Goal: Task Accomplishment & Management: Manage account settings

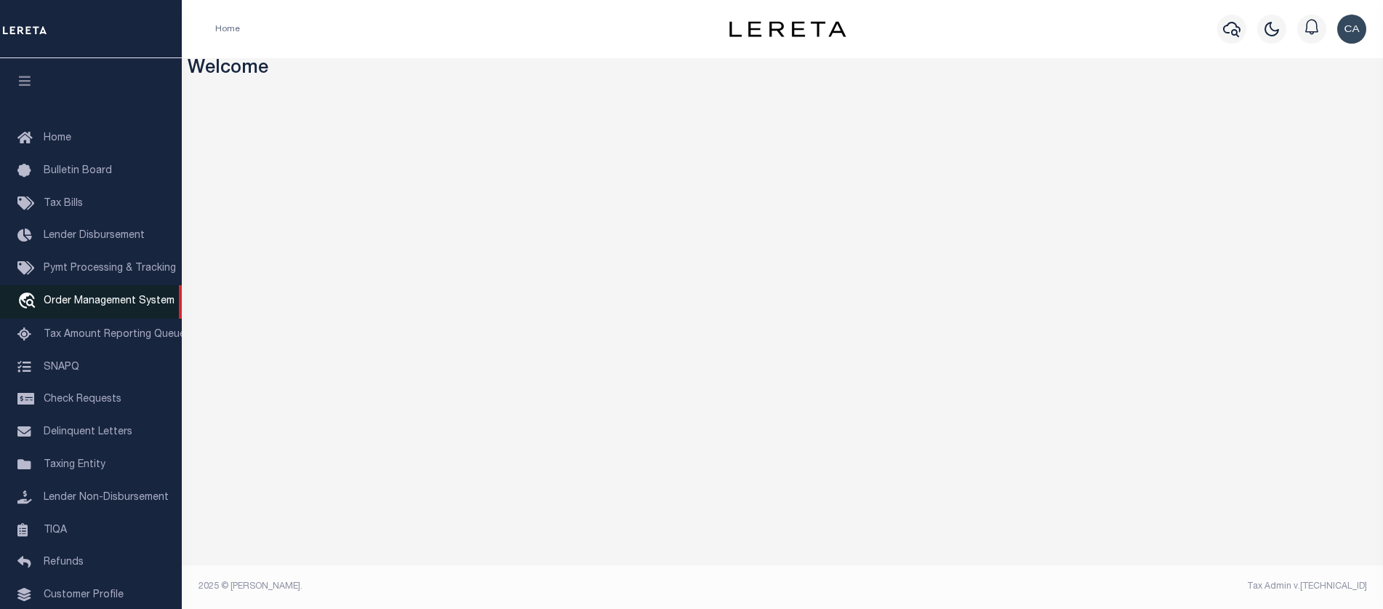
click at [142, 305] on span "Order Management System" at bounding box center [109, 301] width 131 height 10
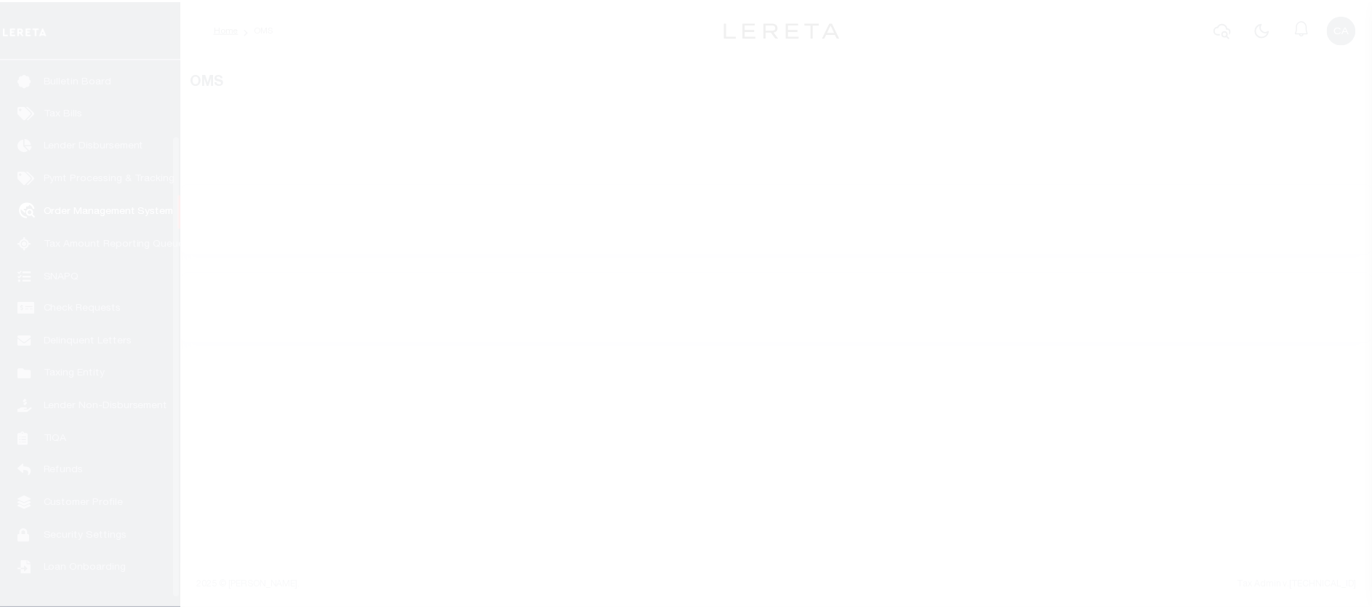
scroll to position [100, 0]
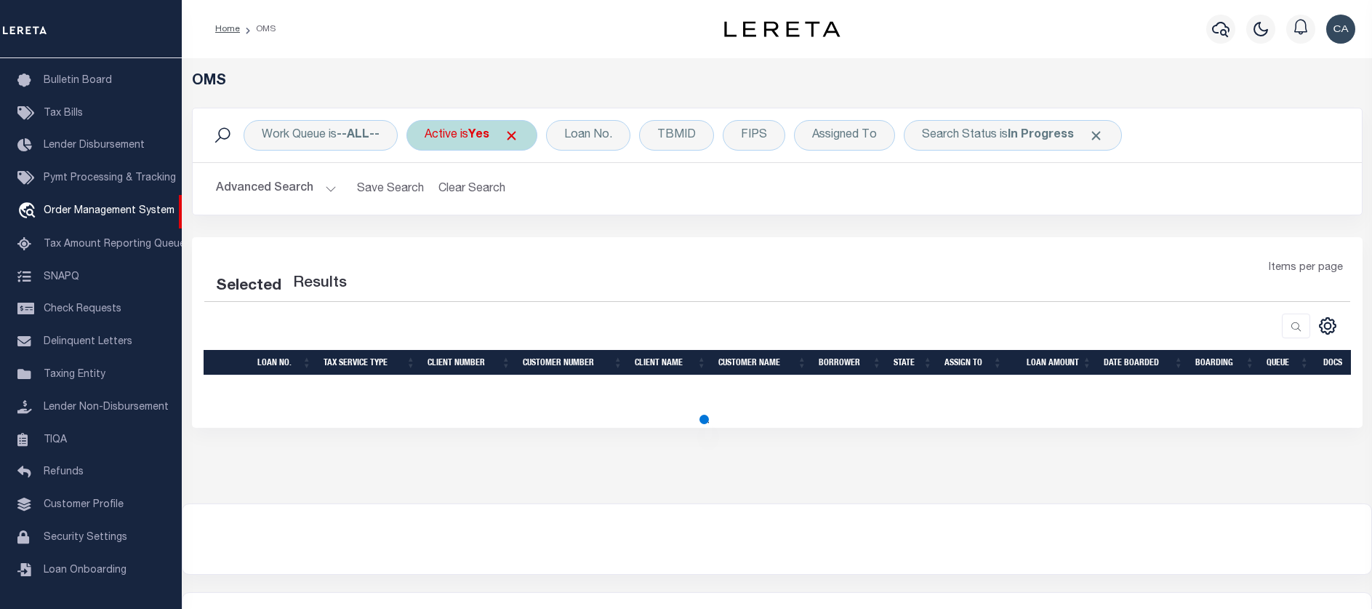
click at [519, 138] on span at bounding box center [511, 135] width 15 height 15
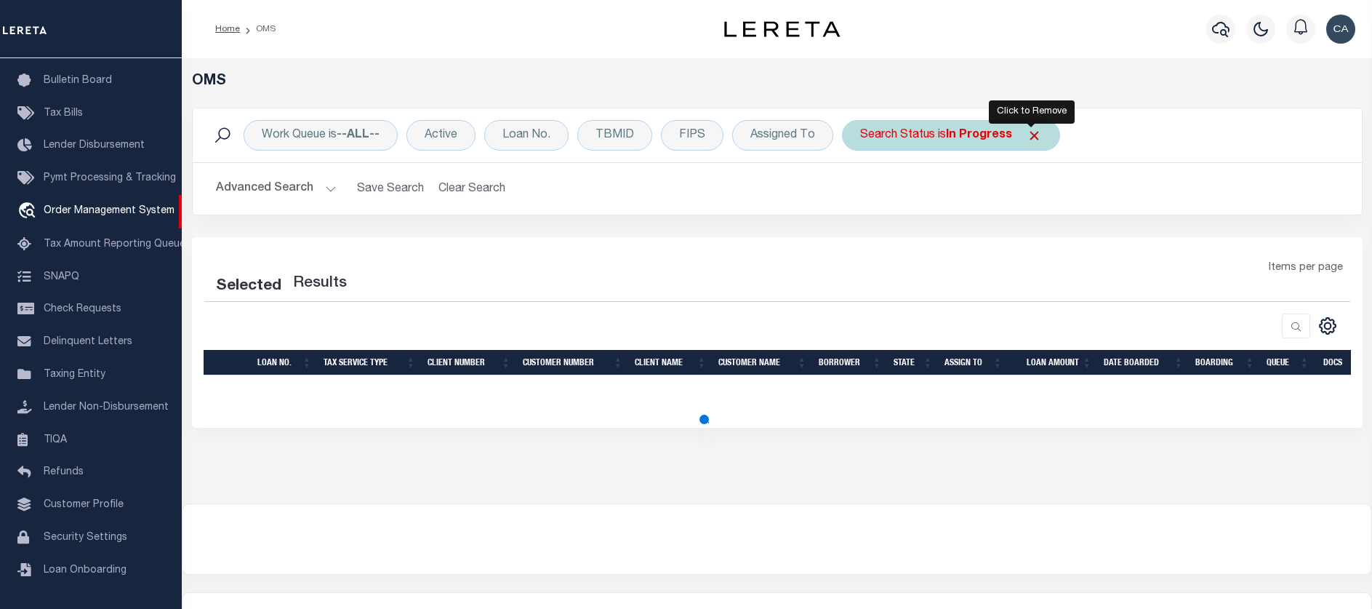
click at [1034, 143] on div "Search Status is In Progress" at bounding box center [951, 135] width 218 height 31
select select "IP"
select select "200"
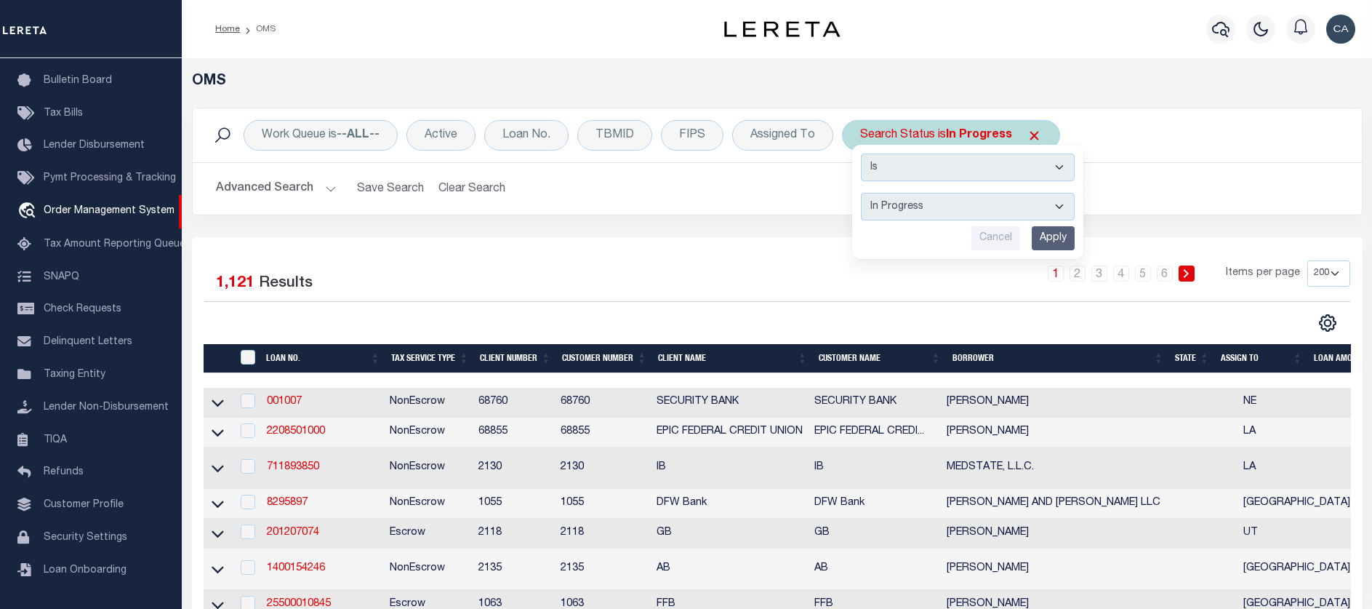
click at [1031, 136] on span "Click to Remove" at bounding box center [1034, 135] width 15 height 15
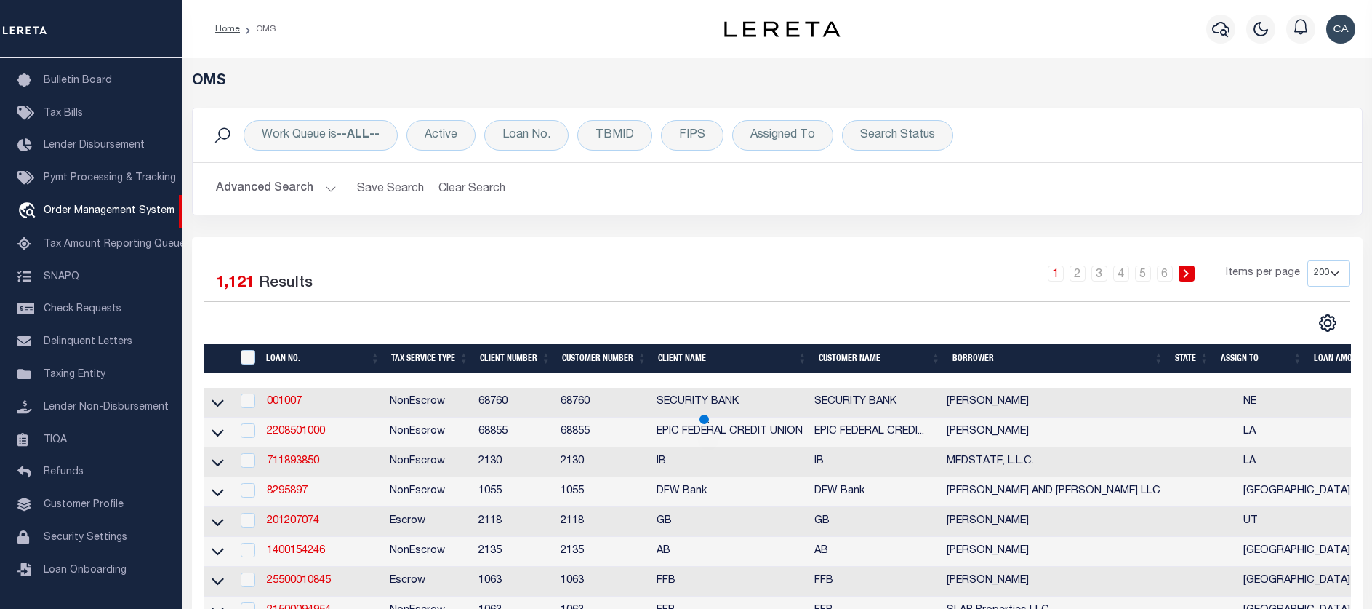
click at [860, 231] on div "Work Queue is --ALL-- Active Loan No. TBMID FIPS Assigned To Search Status Sear…" at bounding box center [777, 172] width 1192 height 129
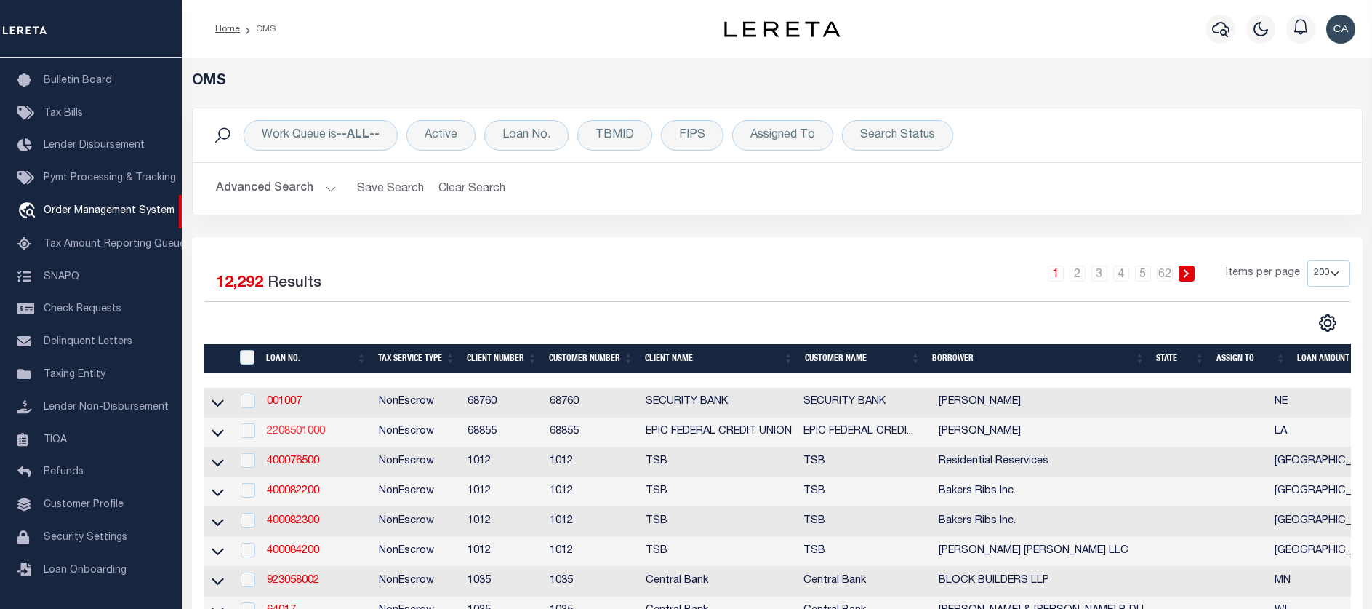
click at [308, 431] on link "2208501000" at bounding box center [296, 431] width 58 height 10
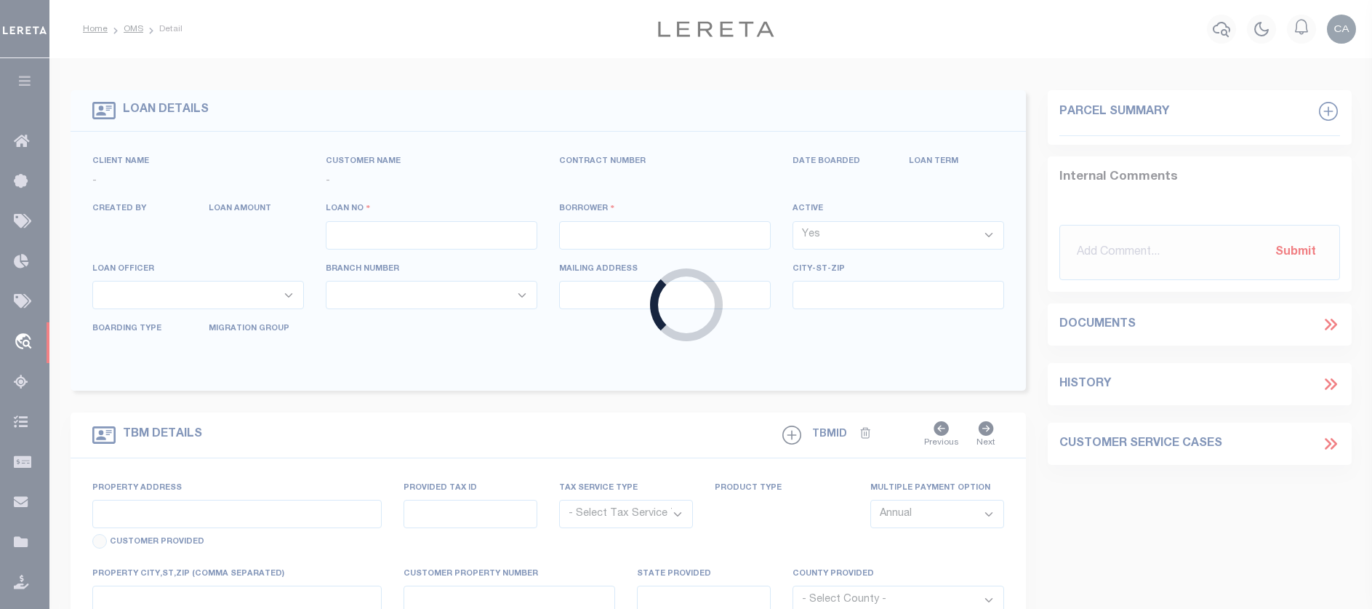
type input "2208501000"
type input "[PERSON_NAME]"
select select
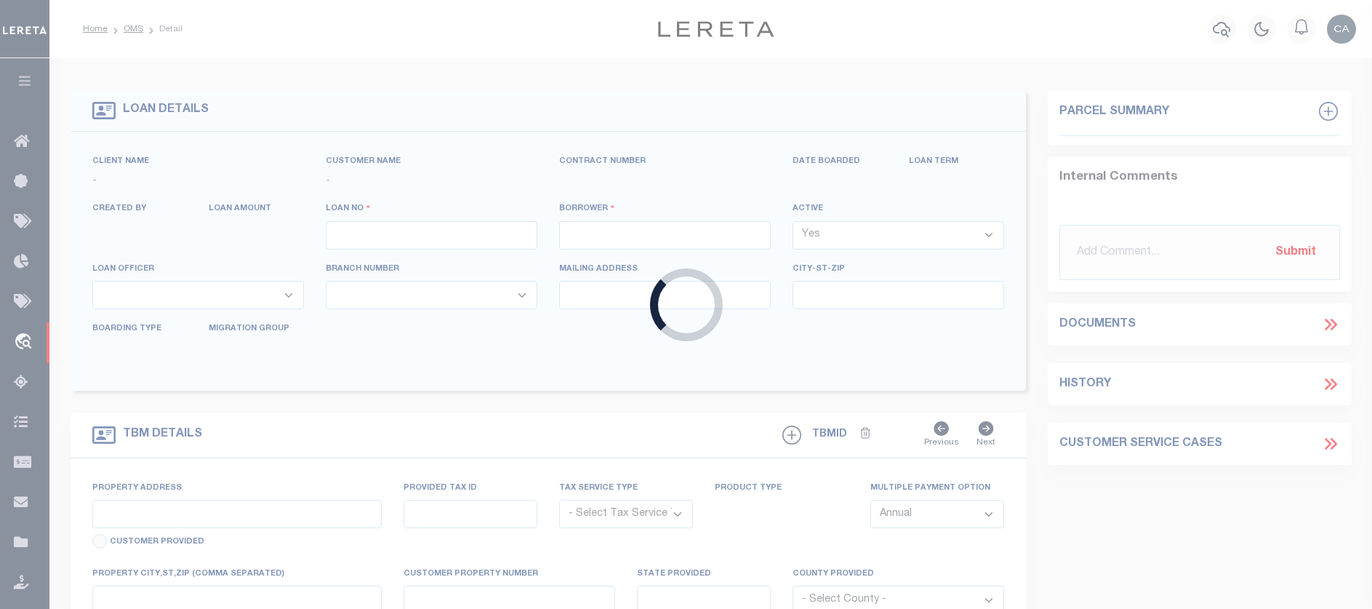
select select
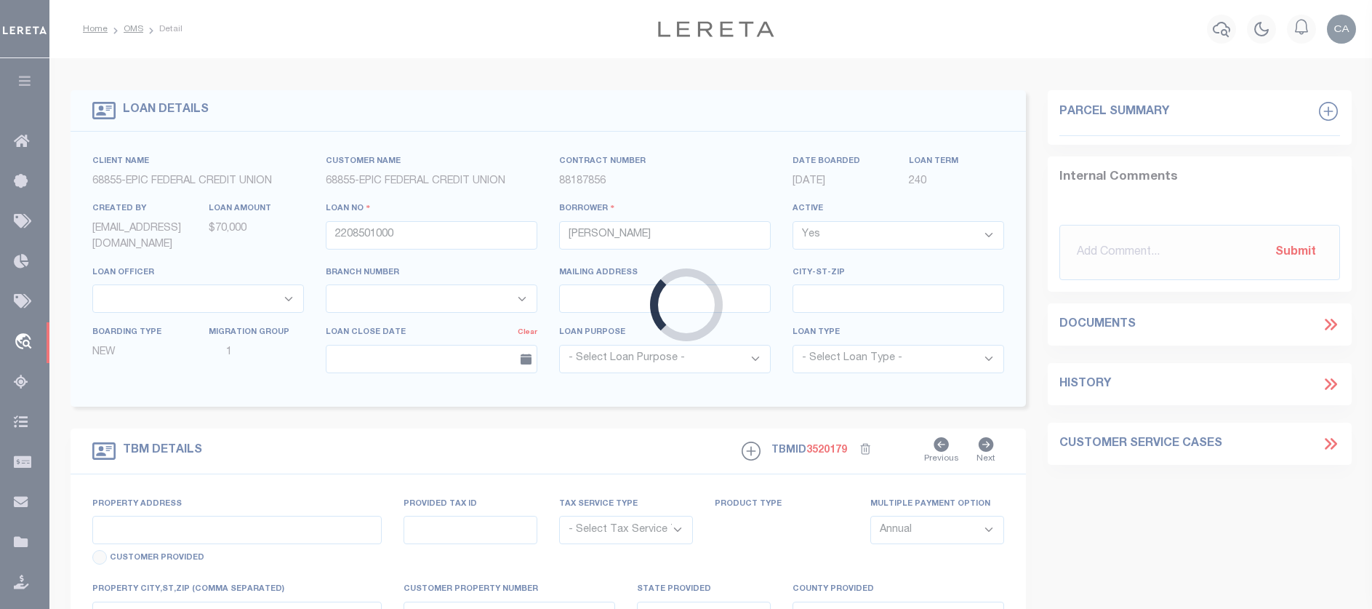
type input "[STREET_ADDRESS]"
radio input "true"
select select "NonEscrow"
select select
type input "METAIRIE LA 70005"
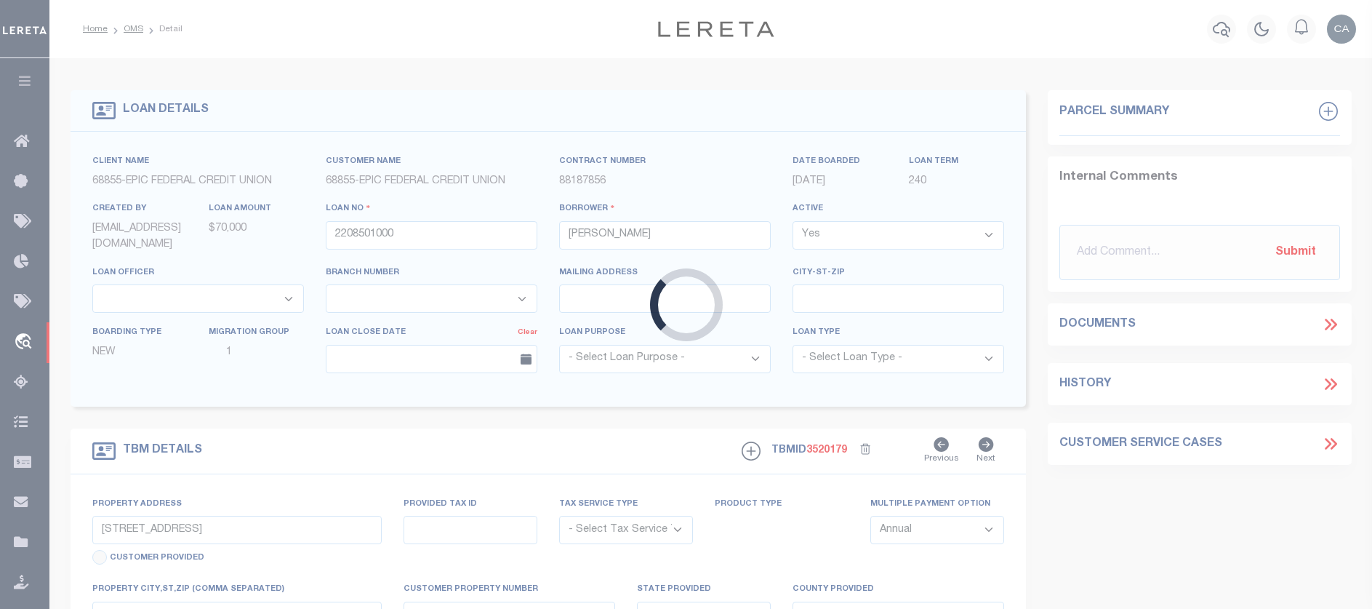
type input "2208501000"
type input "LA"
type textarea "THE EAST 1 4 OF THE NORTHWEST 1 4 OF THE SOUTHEAST 1 4 OF SECTION 31 TOWNSHIP30…"
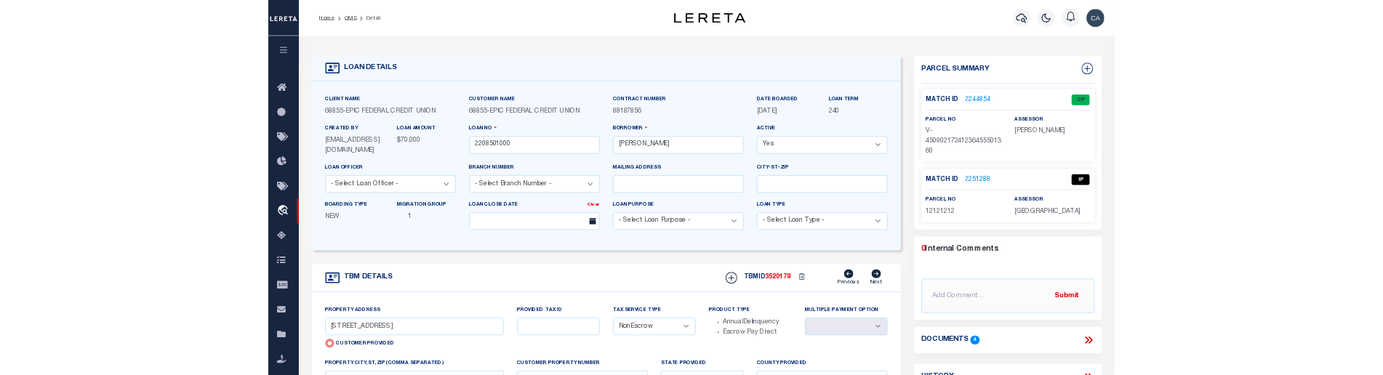
scroll to position [73, 0]
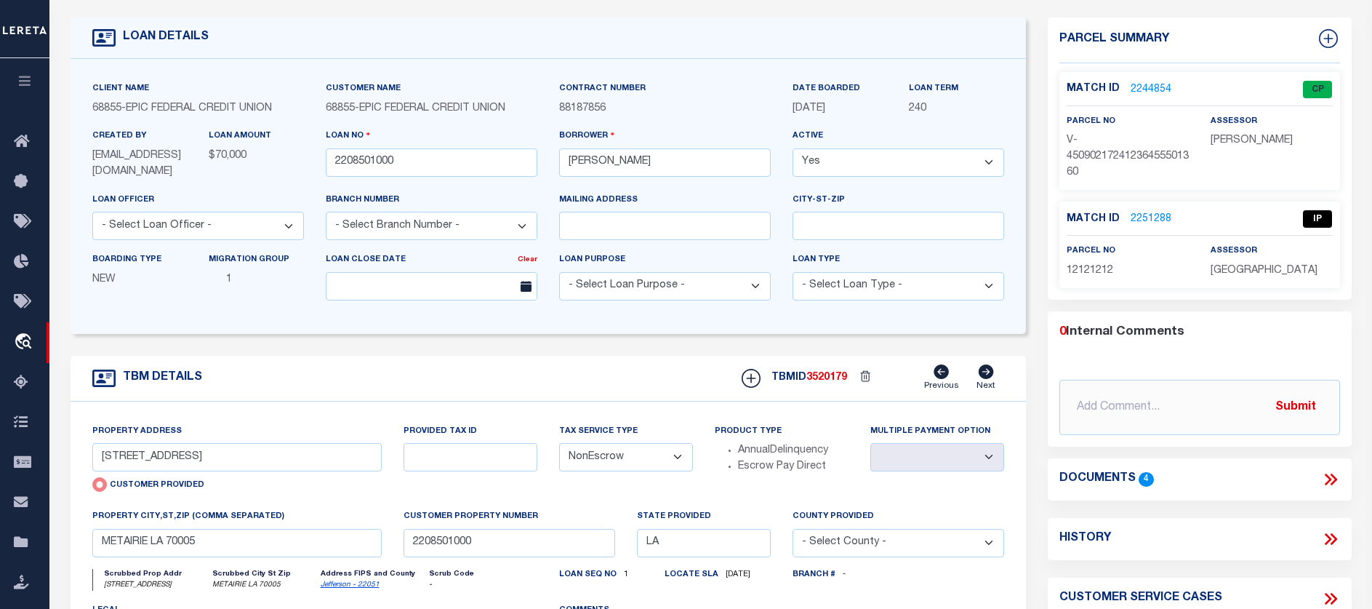
click at [1331, 479] on icon at bounding box center [1328, 479] width 7 height 12
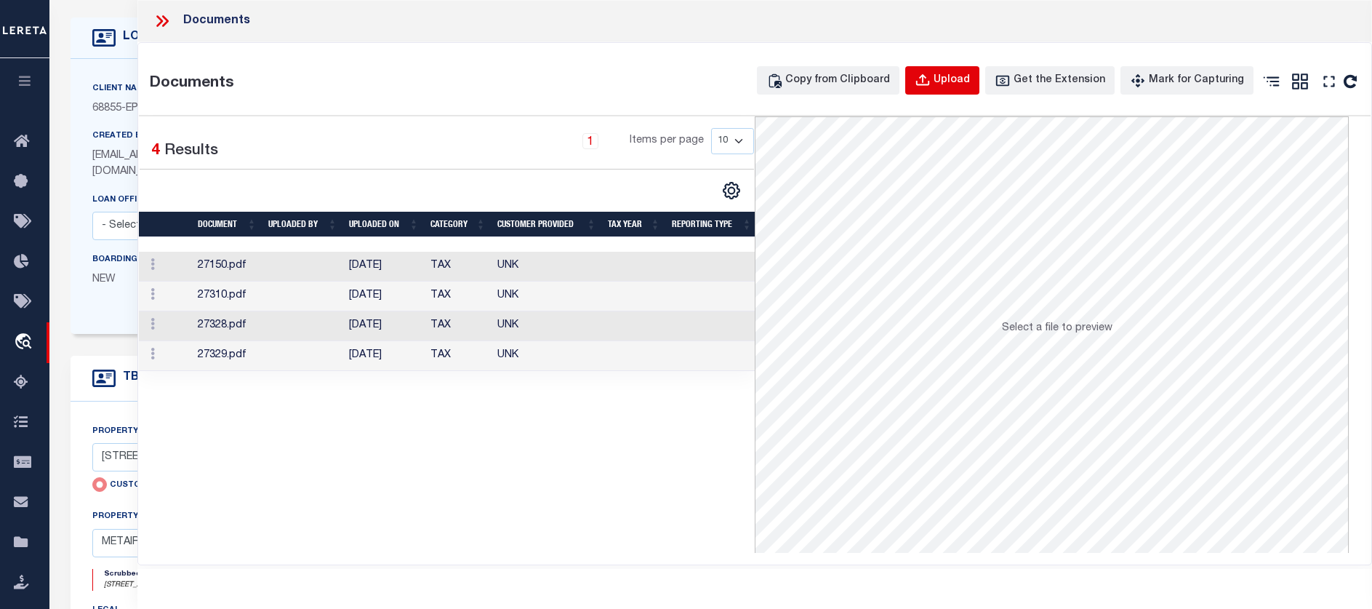
click at [956, 83] on div "Upload" at bounding box center [952, 81] width 36 height 16
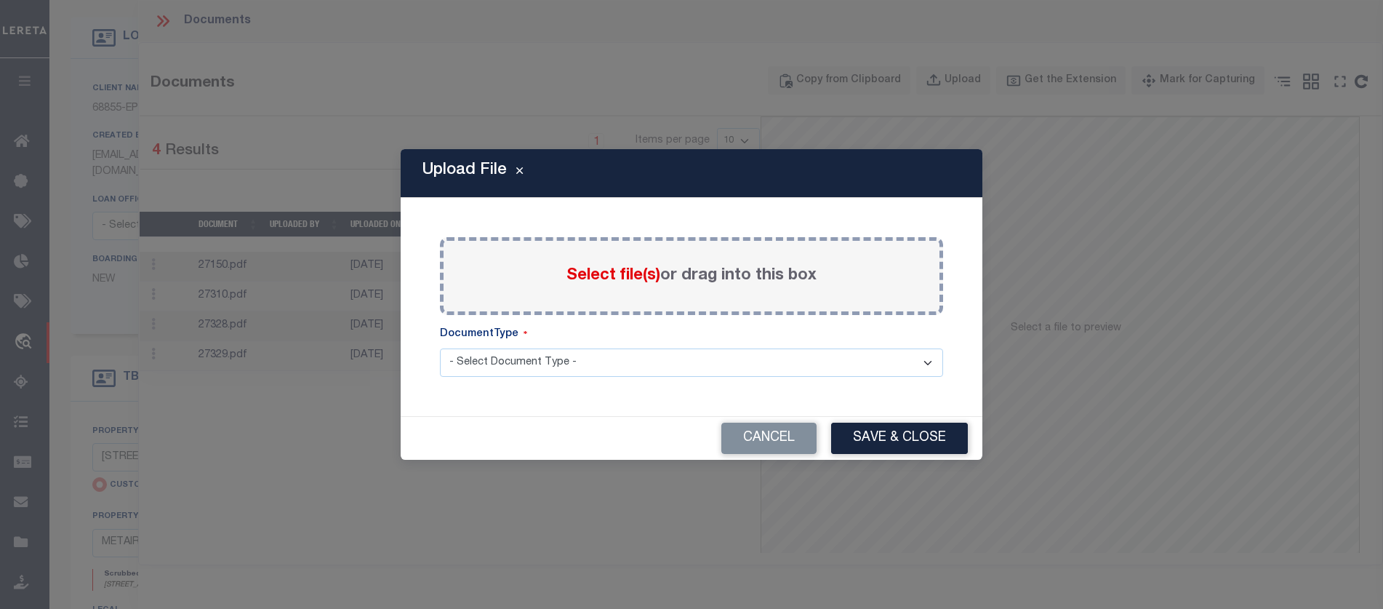
click at [729, 336] on div "DocumentType" at bounding box center [691, 337] width 503 height 22
click at [731, 281] on label "Select file(s) or drag into this box" at bounding box center [691, 276] width 250 height 24
click at [0, 0] on input "Select file(s) or drag into this box" at bounding box center [0, 0] width 0 height 0
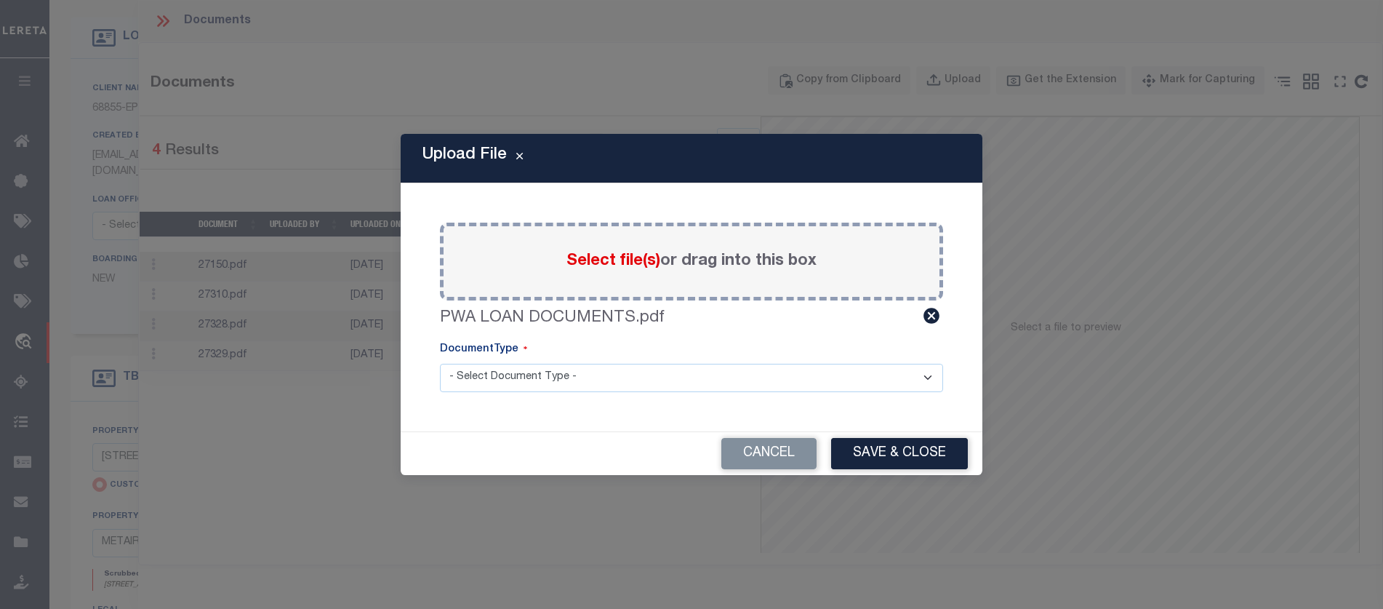
click at [570, 373] on select "- Select Document Type - LEGAL TAX SERVICE DOCUMENTS" at bounding box center [691, 378] width 503 height 28
click at [440, 364] on select "- Select Document Type - LEGAL TAX SERVICE DOCUMENTS" at bounding box center [691, 378] width 503 height 28
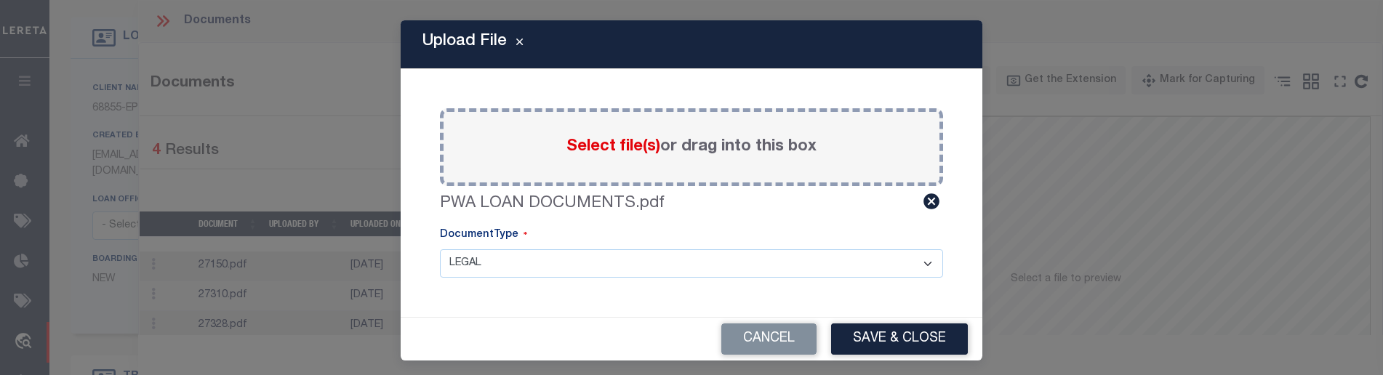
click at [840, 342] on button "Save & Close" at bounding box center [899, 339] width 137 height 31
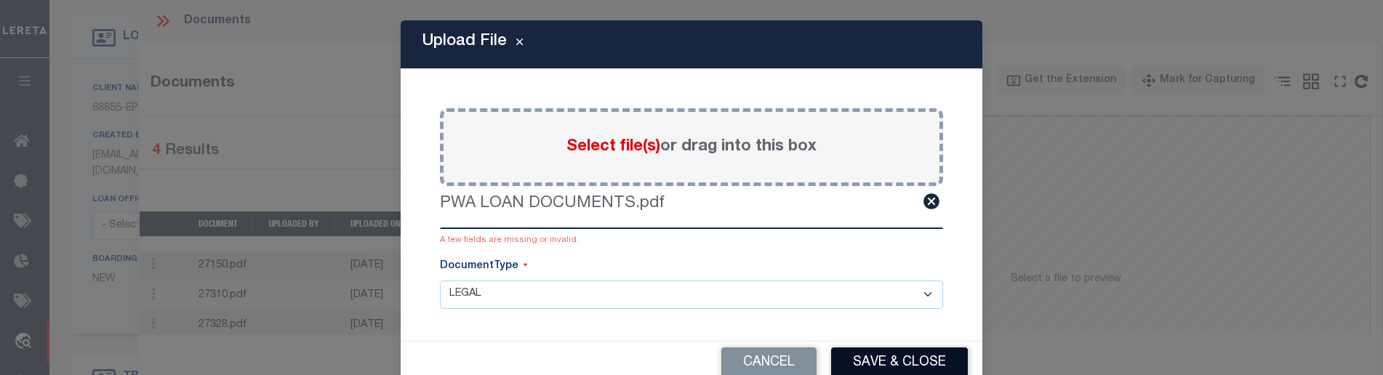
click at [889, 364] on button "Save & Close" at bounding box center [899, 363] width 137 height 31
click at [558, 281] on select "- Select Document Type - LEGAL TAX SERVICE DOCUMENTS" at bounding box center [691, 295] width 503 height 28
select select "TAX"
click at [440, 281] on select "- Select Document Type - LEGAL TAX SERVICE DOCUMENTS" at bounding box center [691, 295] width 503 height 28
click at [947, 357] on button "Save & Close" at bounding box center [899, 363] width 137 height 31
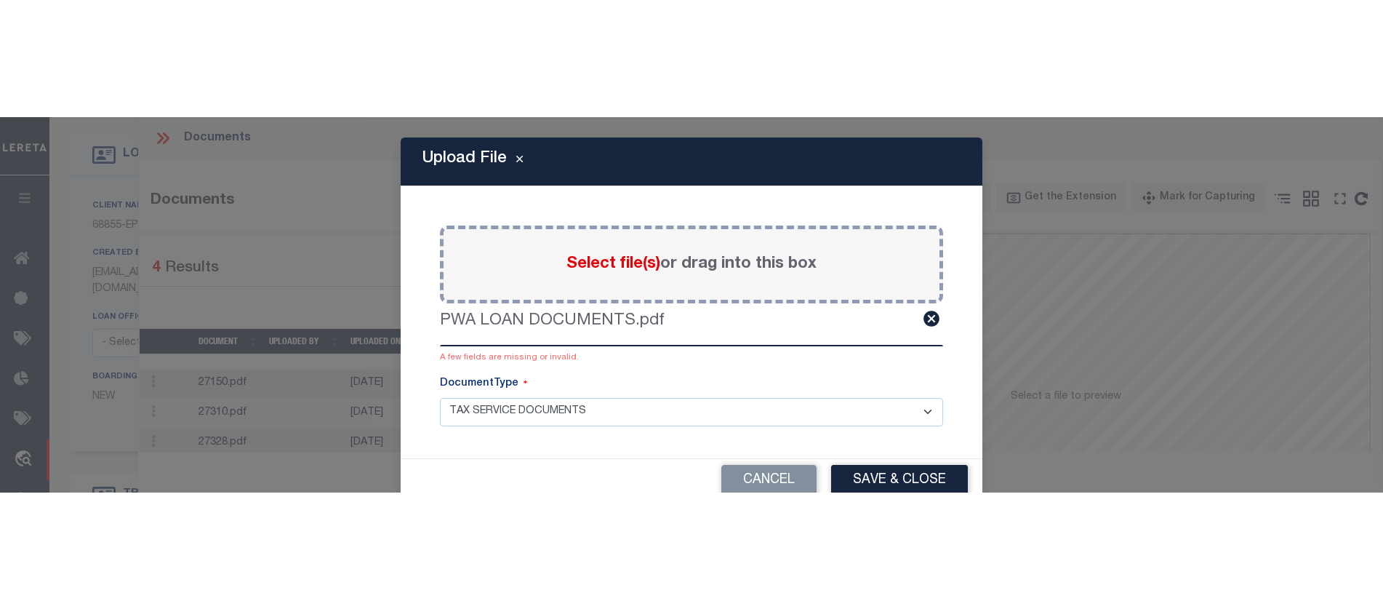
scroll to position [7, 0]
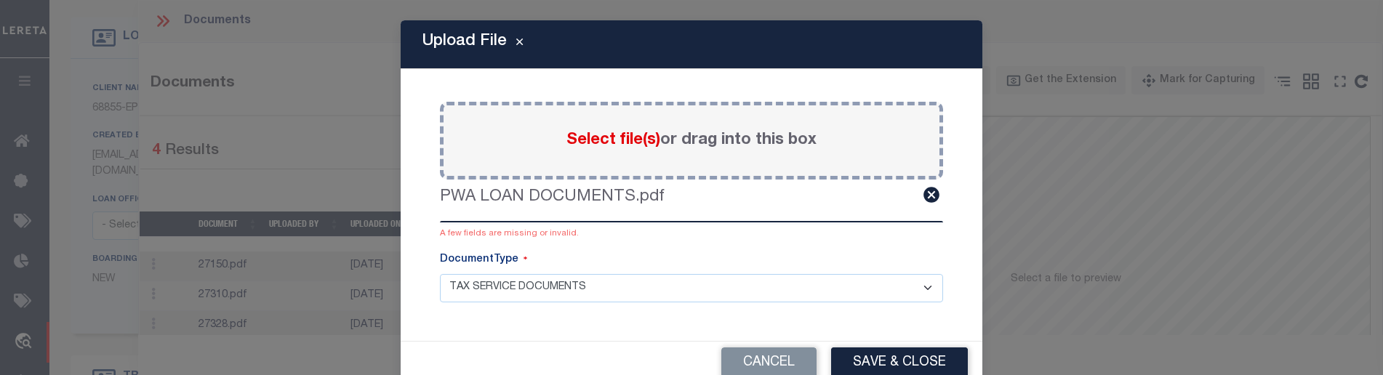
click at [820, 277] on select "- Select Document Type - LEGAL TAX SERVICE DOCUMENTS" at bounding box center [691, 288] width 503 height 28
drag, startPoint x: 820, startPoint y: 277, endPoint x: 851, endPoint y: 290, distance: 33.2
click at [820, 277] on select "- Select Document Type - LEGAL TAX SERVICE DOCUMENTS" at bounding box center [691, 288] width 503 height 28
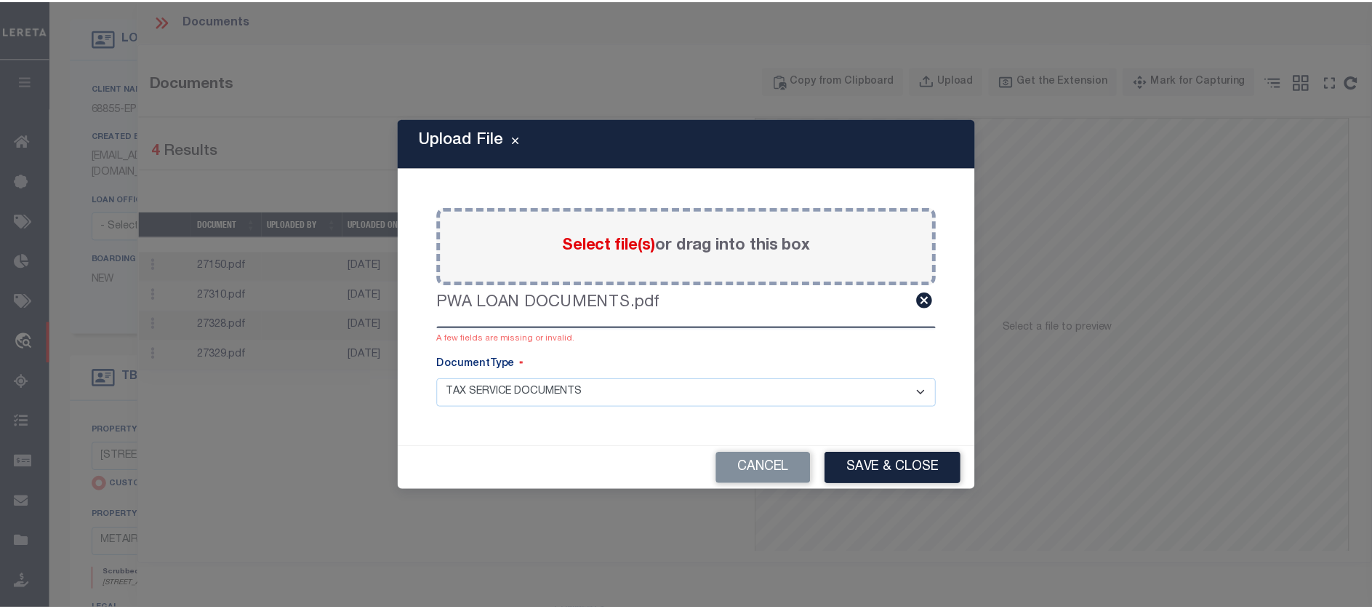
scroll to position [0, 0]
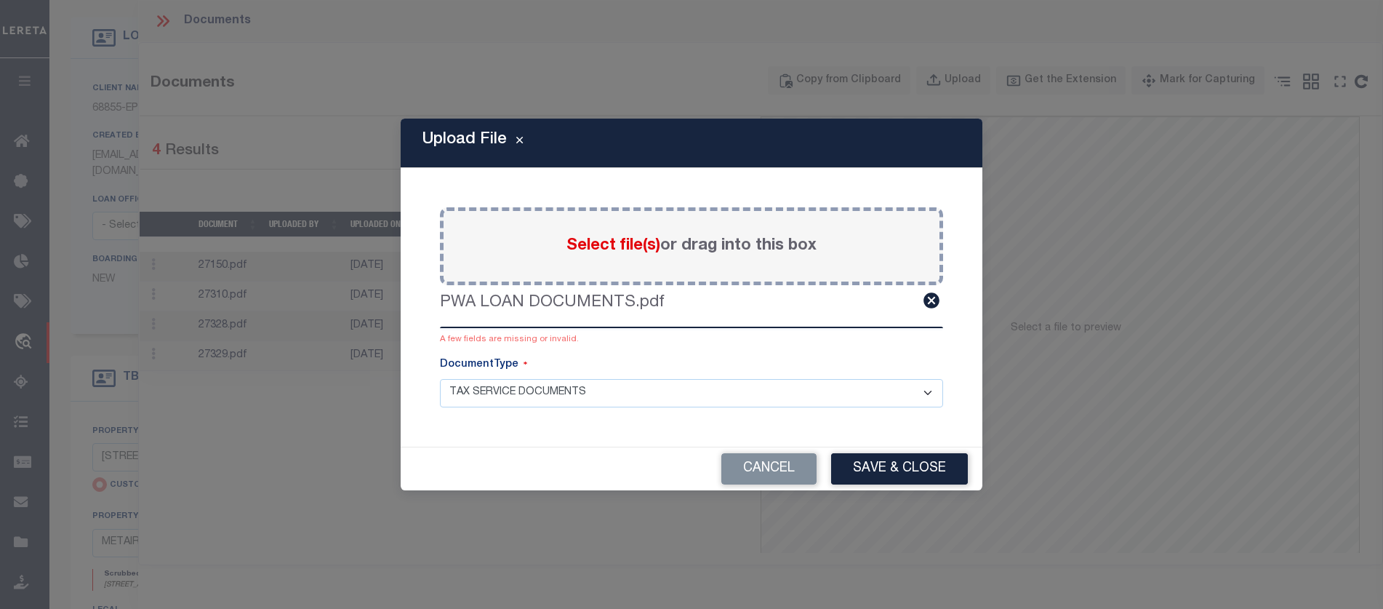
click at [708, 390] on select "- Select Document Type - LEGAL TAX SERVICE DOCUMENTS" at bounding box center [691, 393] width 503 height 28
drag, startPoint x: 708, startPoint y: 390, endPoint x: 707, endPoint y: 397, distance: 7.3
click at [708, 390] on select "- Select Document Type - LEGAL TAX SERVICE DOCUMENTS" at bounding box center [691, 393] width 503 height 28
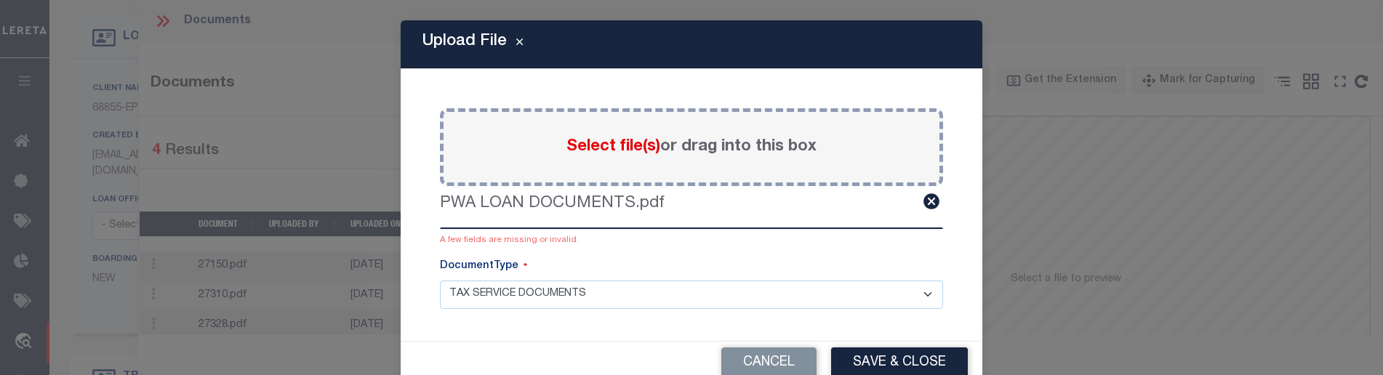
click at [915, 362] on button "Save & Close" at bounding box center [899, 363] width 137 height 31
click at [878, 369] on button "Save & Close" at bounding box center [899, 363] width 137 height 31
click at [940, 360] on button "Save & Close" at bounding box center [899, 363] width 137 height 31
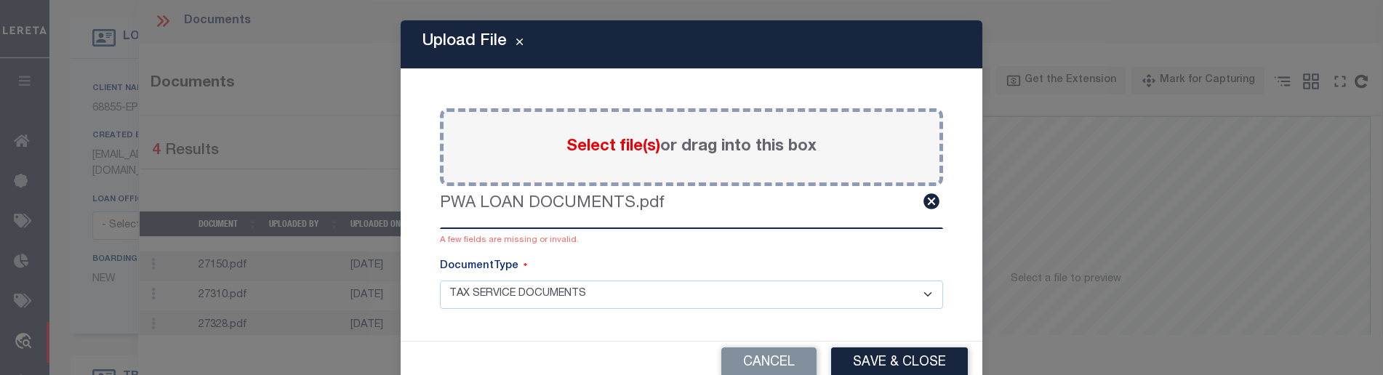
click at [784, 353] on button "Cancel" at bounding box center [768, 363] width 95 height 31
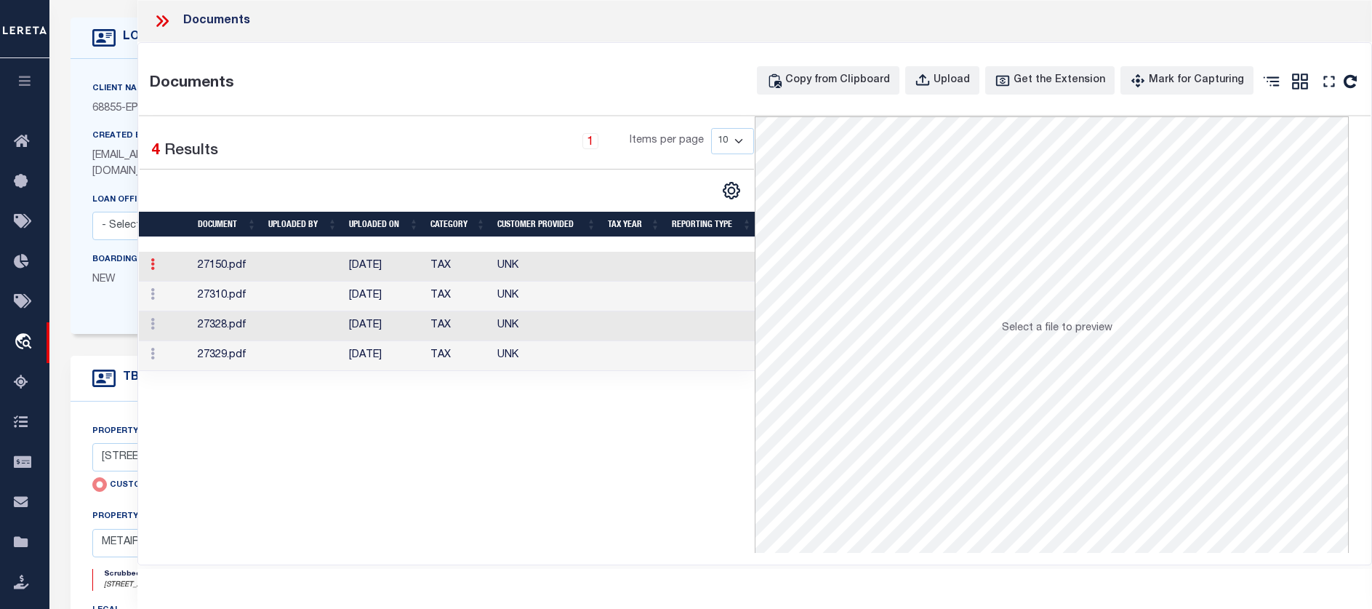
click at [154, 270] on icon at bounding box center [153, 264] width 4 height 12
click at [146, 275] on ul at bounding box center [145, 275] width 1 height 1
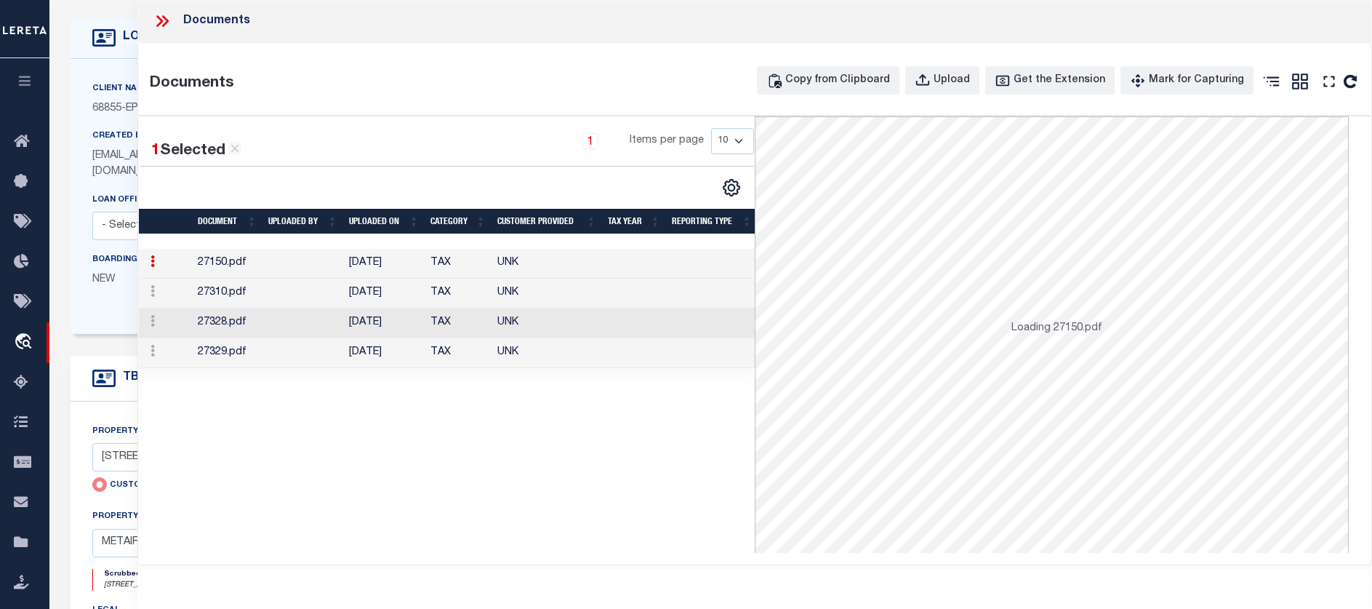
click at [254, 273] on td "27150.pdf" at bounding box center [227, 264] width 71 height 30
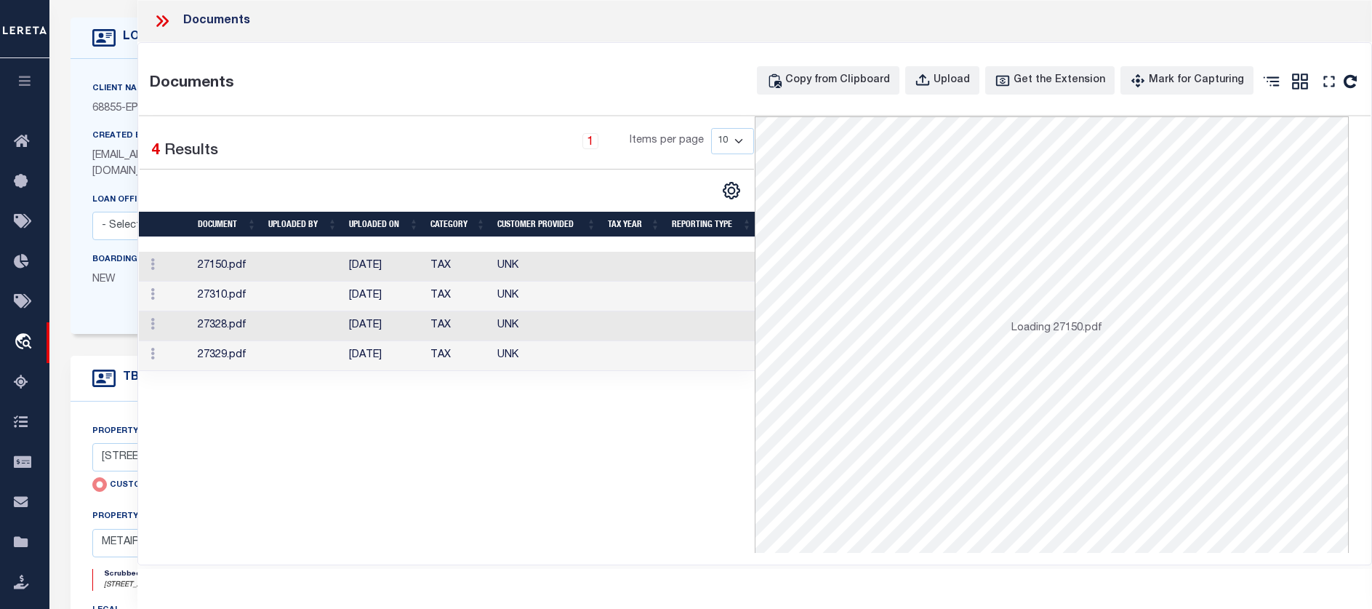
click at [724, 149] on select "10 25 50 100" at bounding box center [732, 141] width 43 height 26
click at [723, 152] on select "10 25 50 100" at bounding box center [732, 141] width 43 height 26
click at [615, 286] on td at bounding box center [634, 296] width 64 height 30
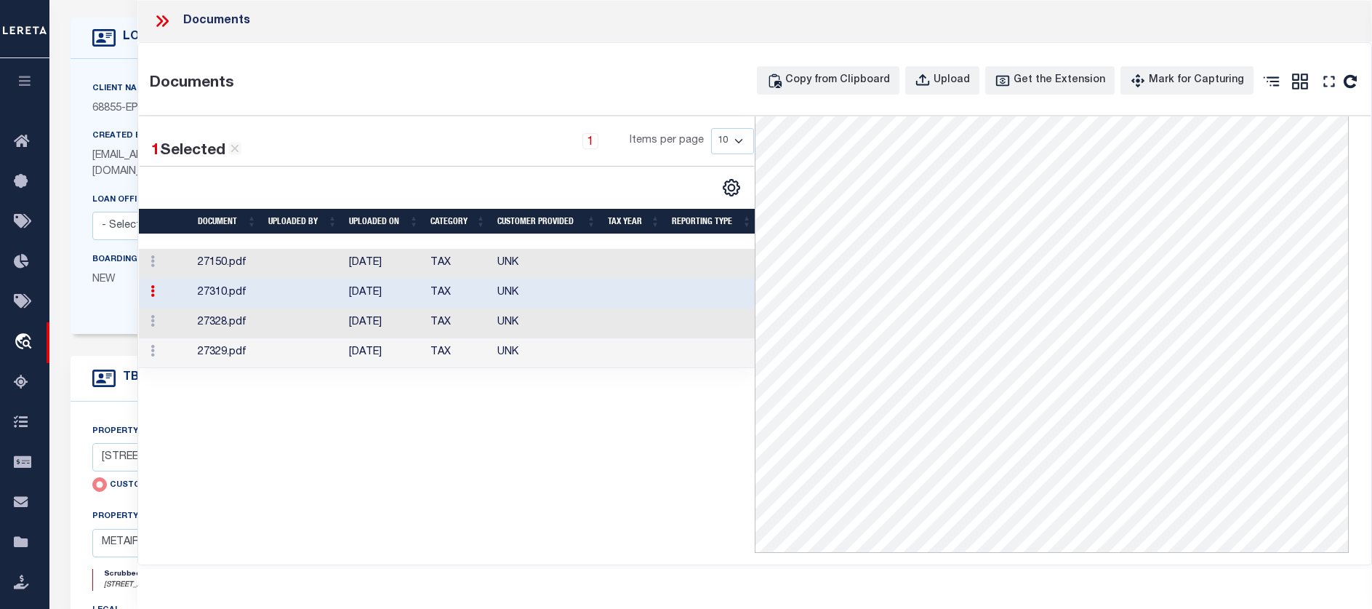
scroll to position [145, 0]
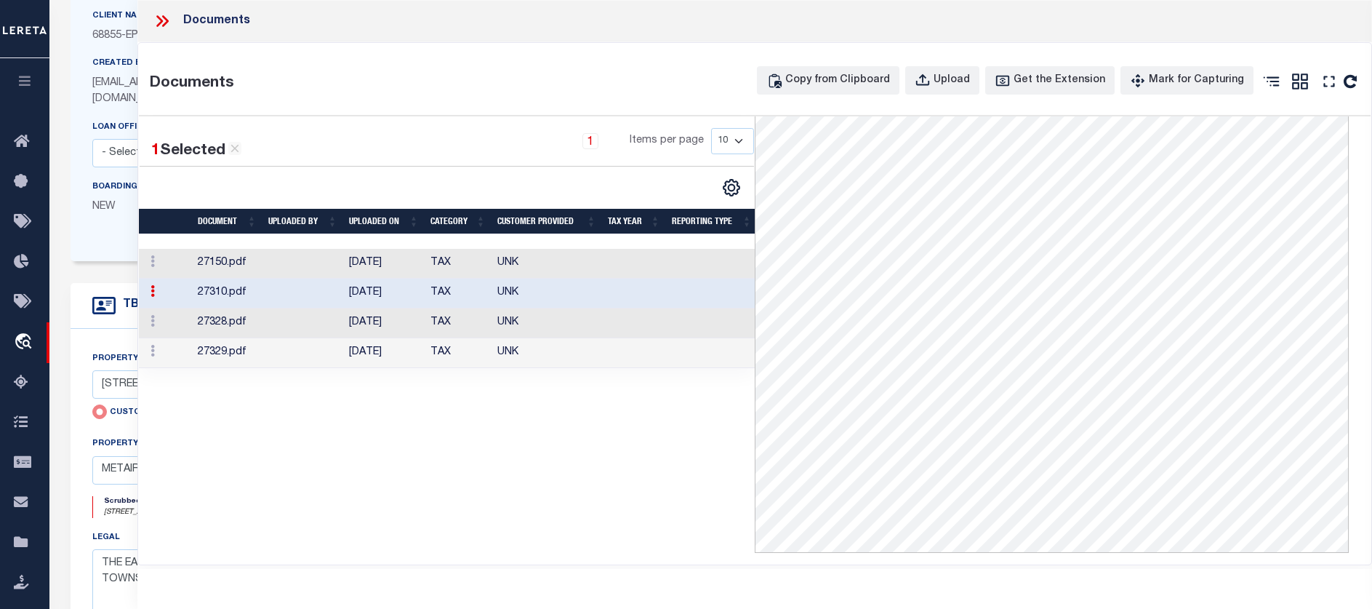
click at [577, 310] on td "UNK" at bounding box center [547, 323] width 111 height 30
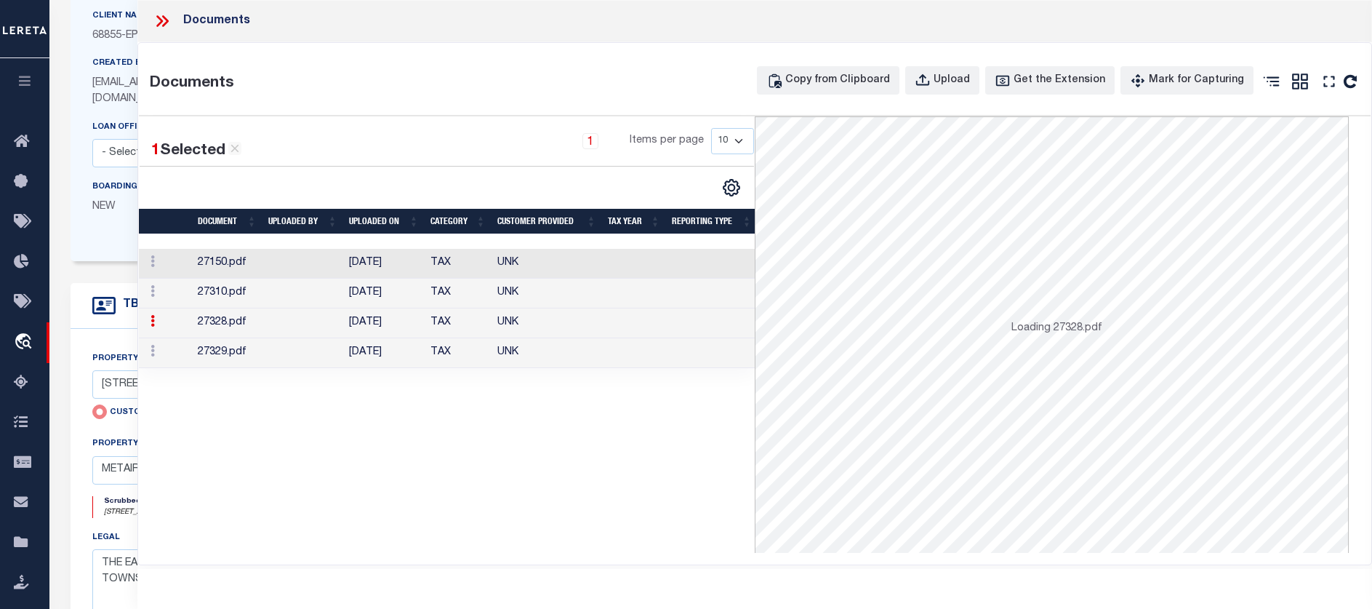
scroll to position [0, 0]
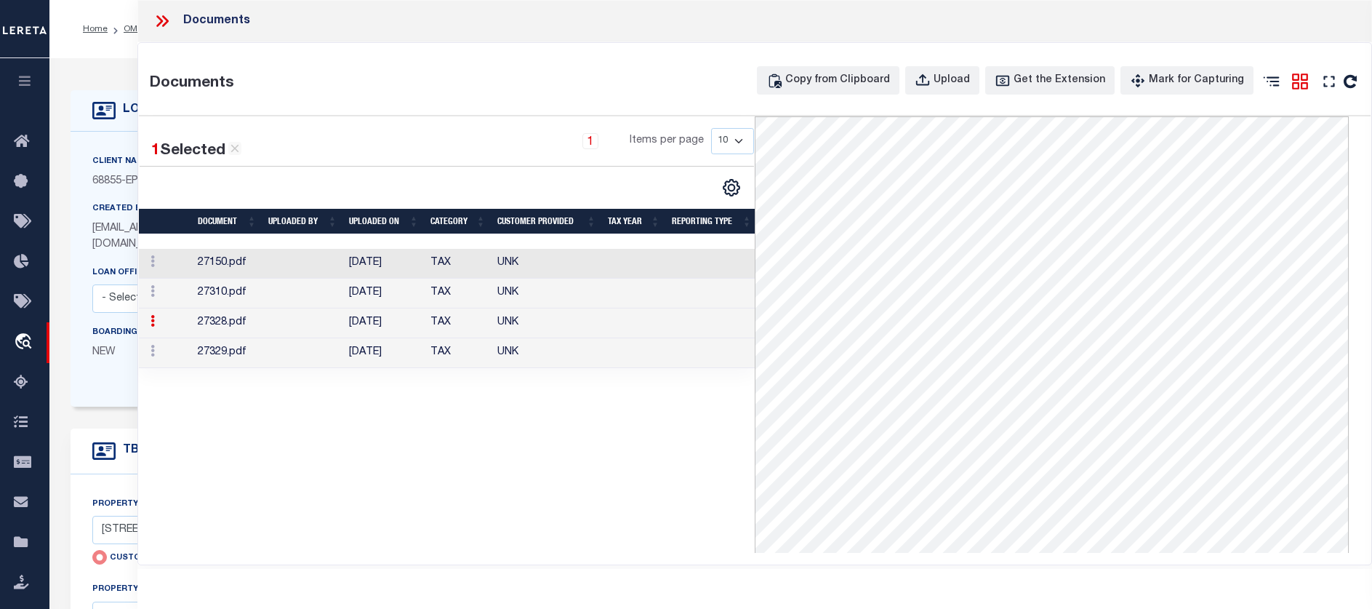
click at [1295, 76] on icon at bounding box center [1300, 81] width 19 height 19
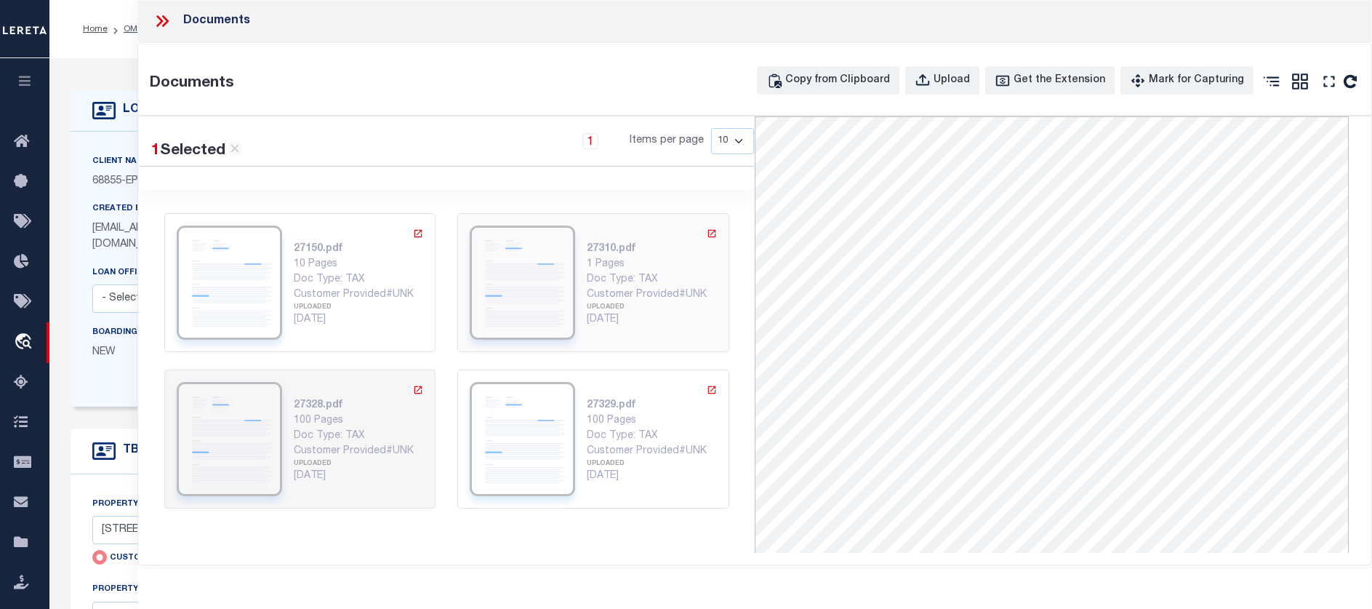
click at [587, 336] on div "27310.pdf 1 Pages Doc Type: TAX Customer Provided#UNK UPLOADED [DATE]" at bounding box center [652, 282] width 130 height 114
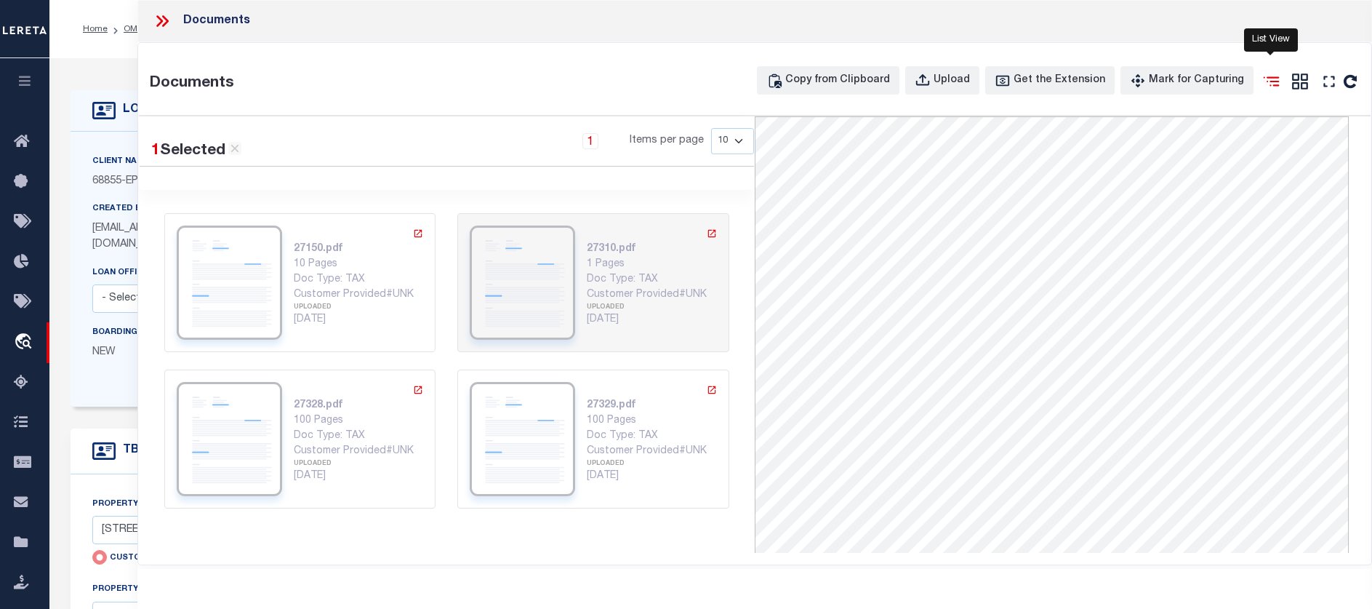
click at [1269, 84] on icon at bounding box center [1271, 81] width 19 height 19
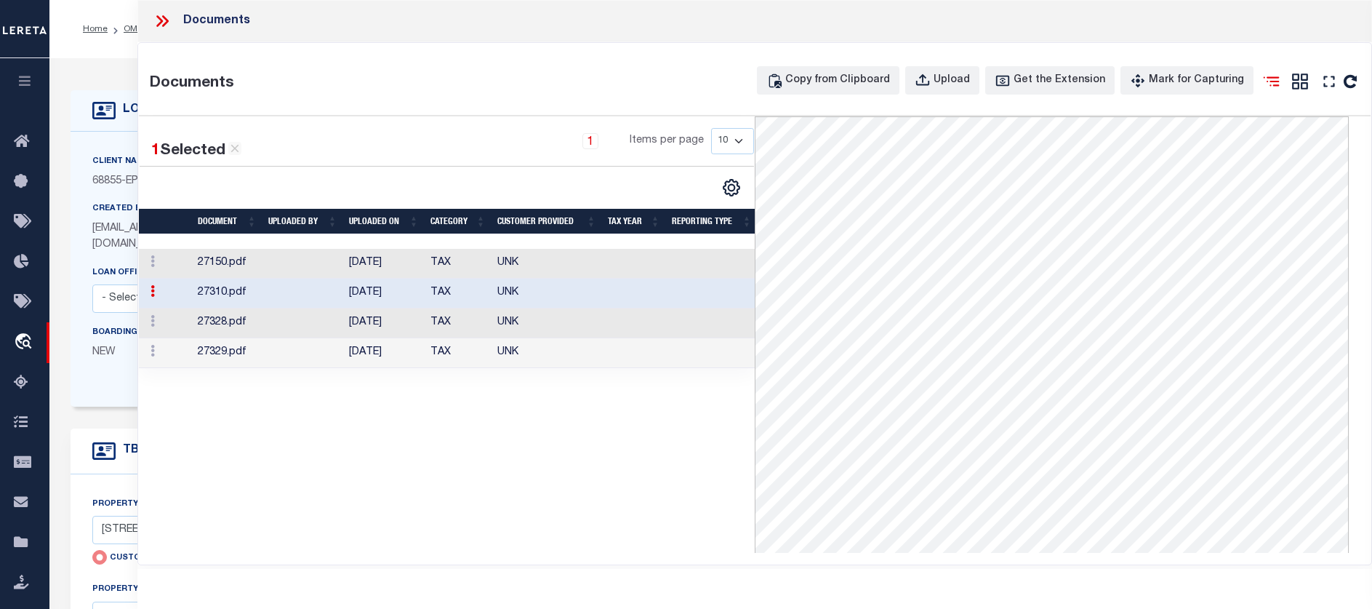
click at [1269, 84] on icon at bounding box center [1271, 81] width 19 height 19
click at [1291, 81] on icon at bounding box center [1300, 81] width 19 height 19
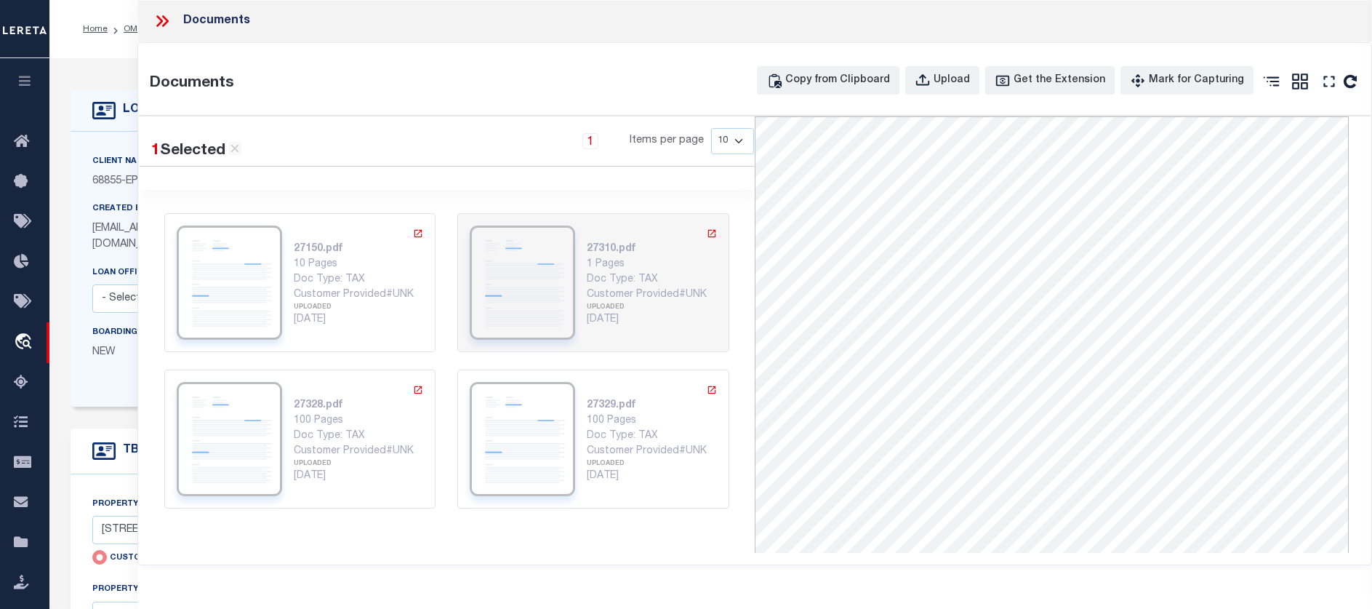
click at [161, 8] on div "Documents" at bounding box center [754, 21] width 1235 height 42
click at [163, 16] on icon at bounding box center [165, 21] width 7 height 12
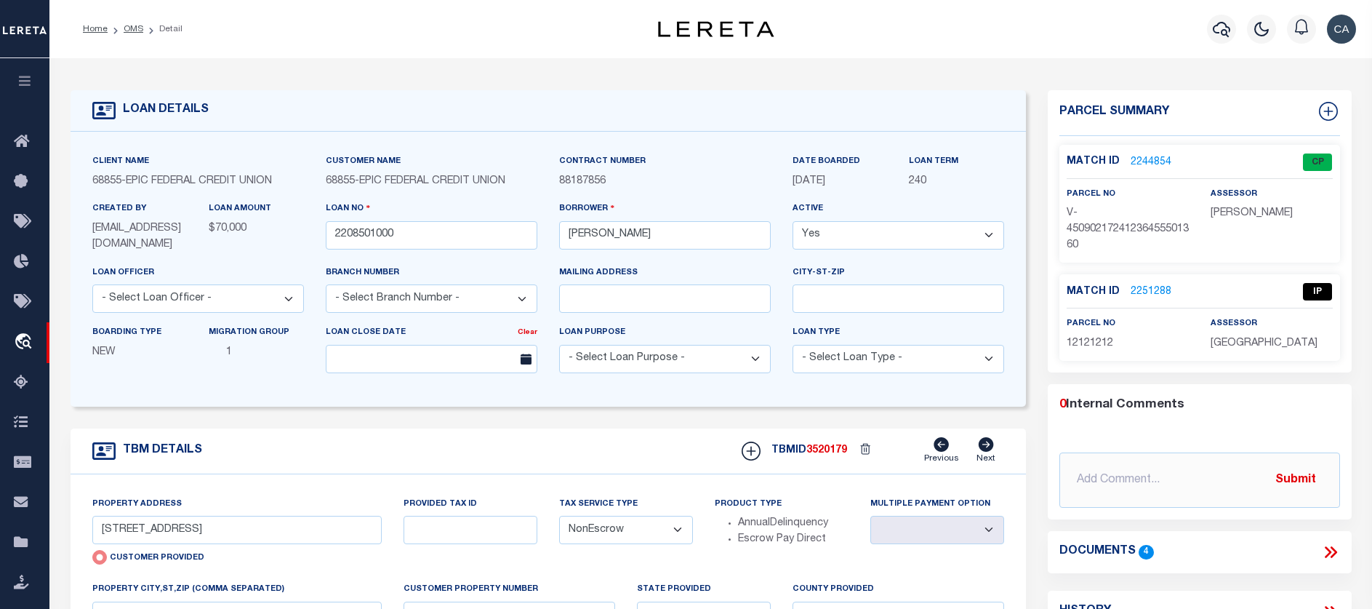
click at [1115, 552] on h4 "Documents" at bounding box center [1097, 552] width 76 height 14
click at [1331, 549] on icon at bounding box center [1330, 551] width 19 height 19
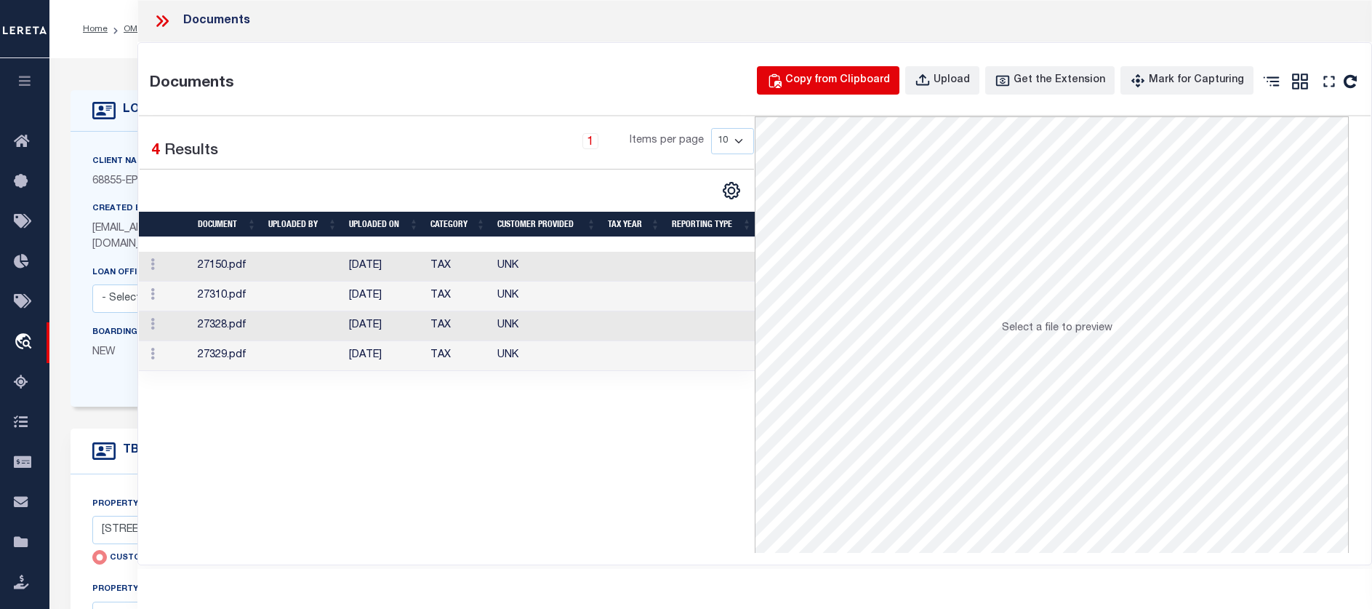
click at [828, 76] on div "Copy from Clipboard" at bounding box center [837, 81] width 105 height 16
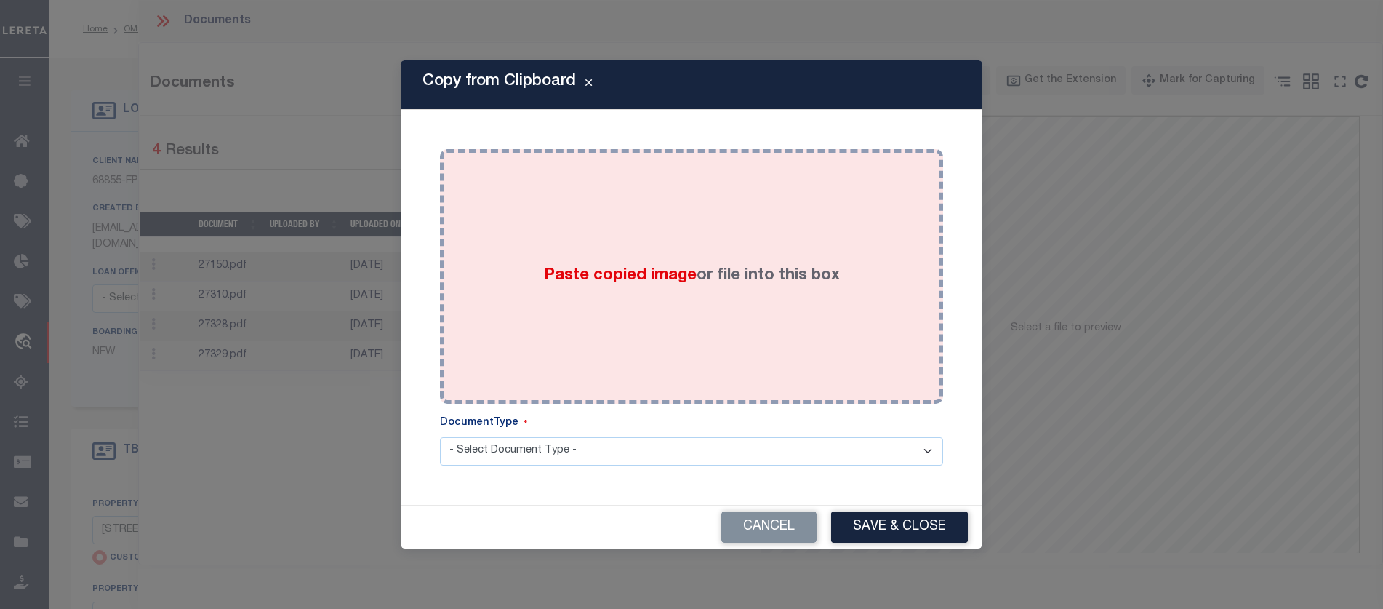
drag, startPoint x: 669, startPoint y: 276, endPoint x: 627, endPoint y: 284, distance: 42.4
click at [627, 284] on span "Paste copied image" at bounding box center [620, 276] width 153 height 16
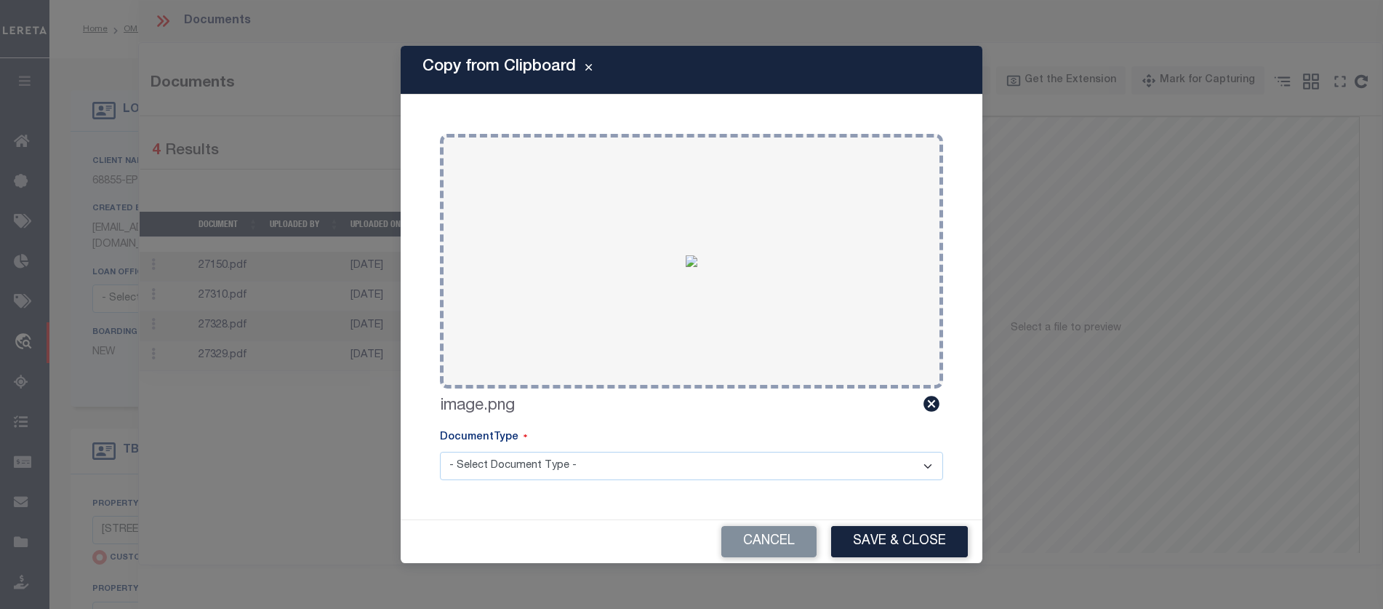
click at [762, 465] on select "- Select Document Type - LEGAL TAX SERVICE DOCUMENTS" at bounding box center [691, 466] width 503 height 28
select select "TAX"
click at [440, 452] on select "- Select Document Type - LEGAL TAX SERVICE DOCUMENTS" at bounding box center [691, 466] width 503 height 28
click at [874, 522] on div "Cancel Save & Close" at bounding box center [692, 541] width 582 height 43
click at [891, 534] on button "Save & Close" at bounding box center [899, 541] width 137 height 31
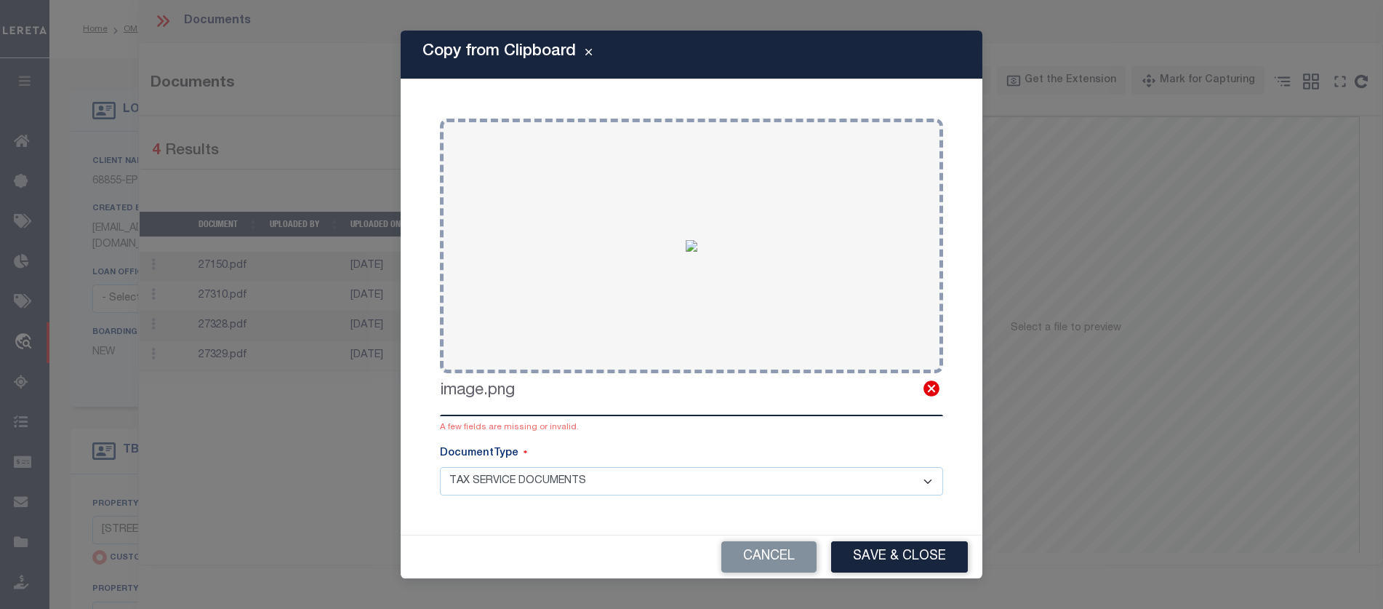
click at [925, 382] on icon at bounding box center [931, 388] width 19 height 19
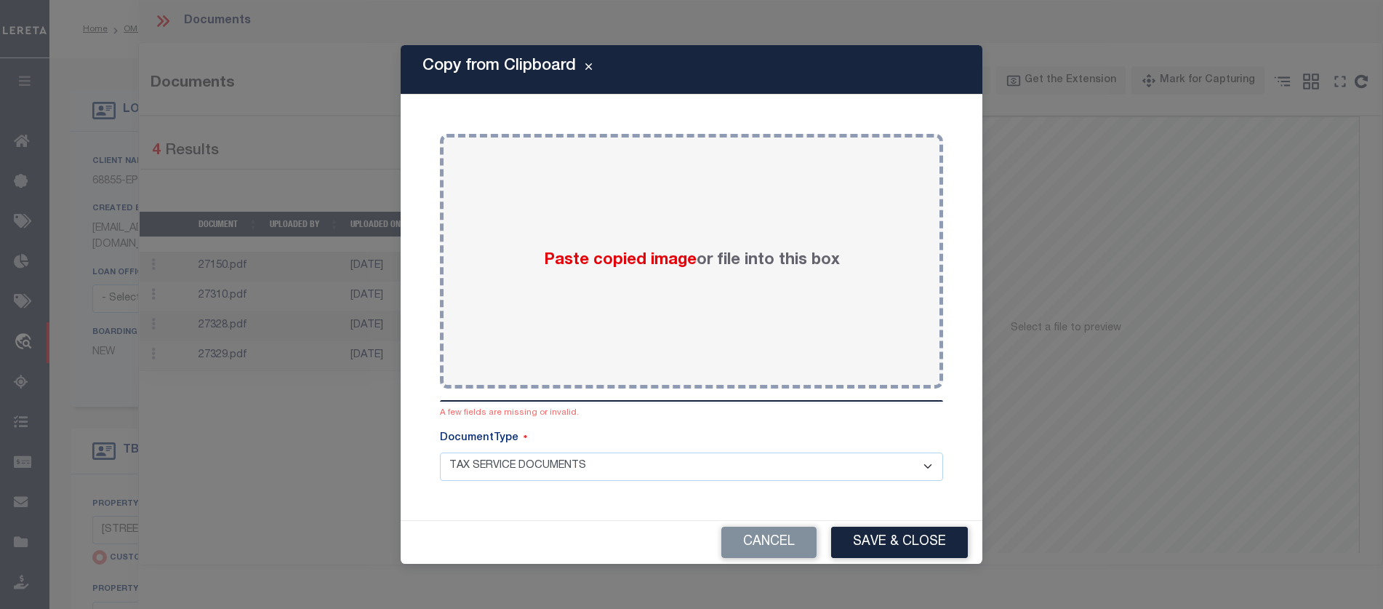
click at [830, 526] on div "Cancel Save & Close" at bounding box center [692, 542] width 582 height 43
click at [772, 538] on button "Cancel" at bounding box center [768, 541] width 95 height 31
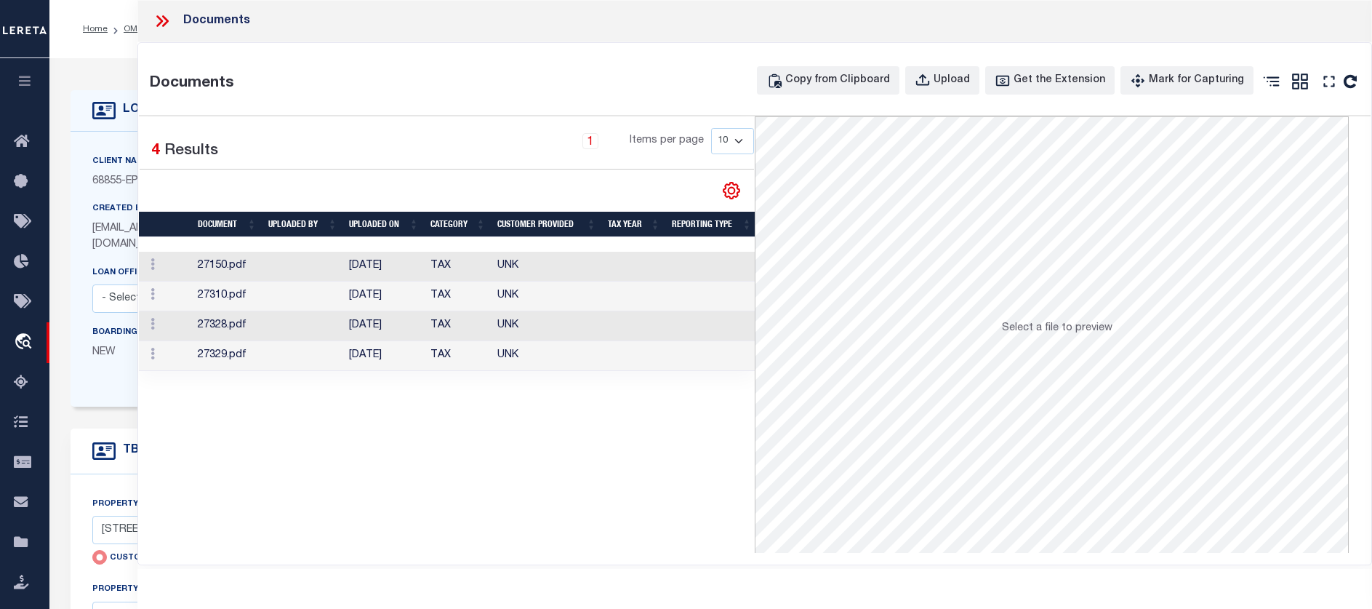
click at [739, 182] on icon at bounding box center [731, 190] width 19 height 19
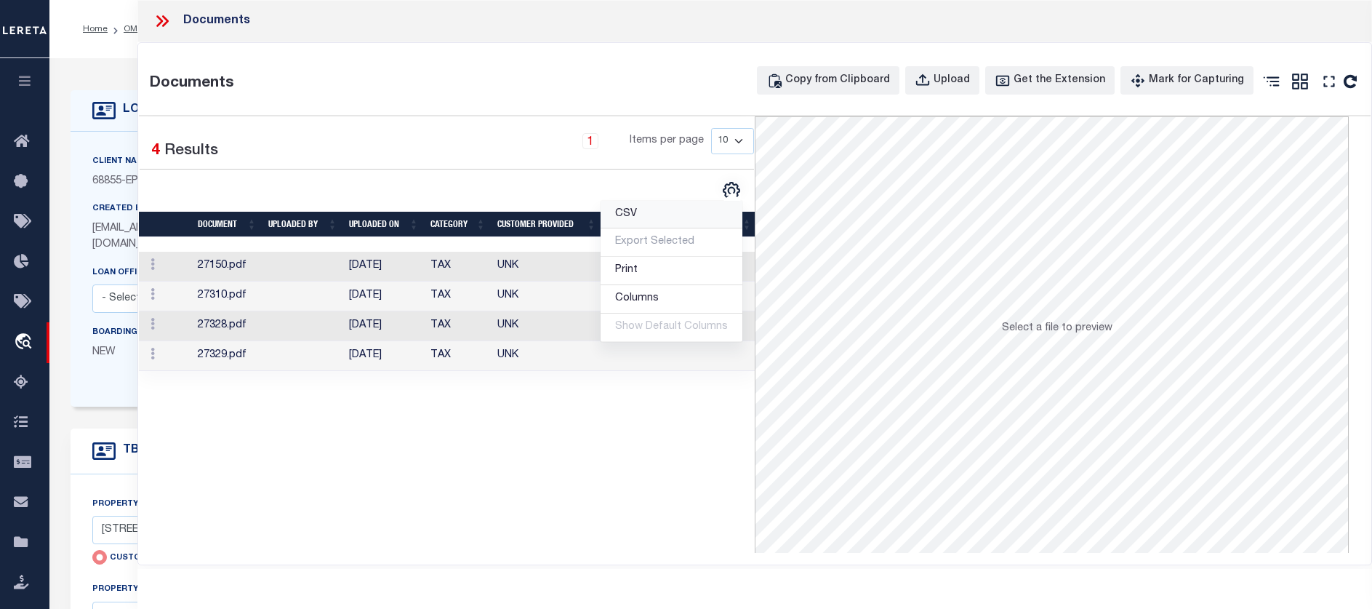
click at [690, 222] on link "CSV" at bounding box center [672, 215] width 142 height 28
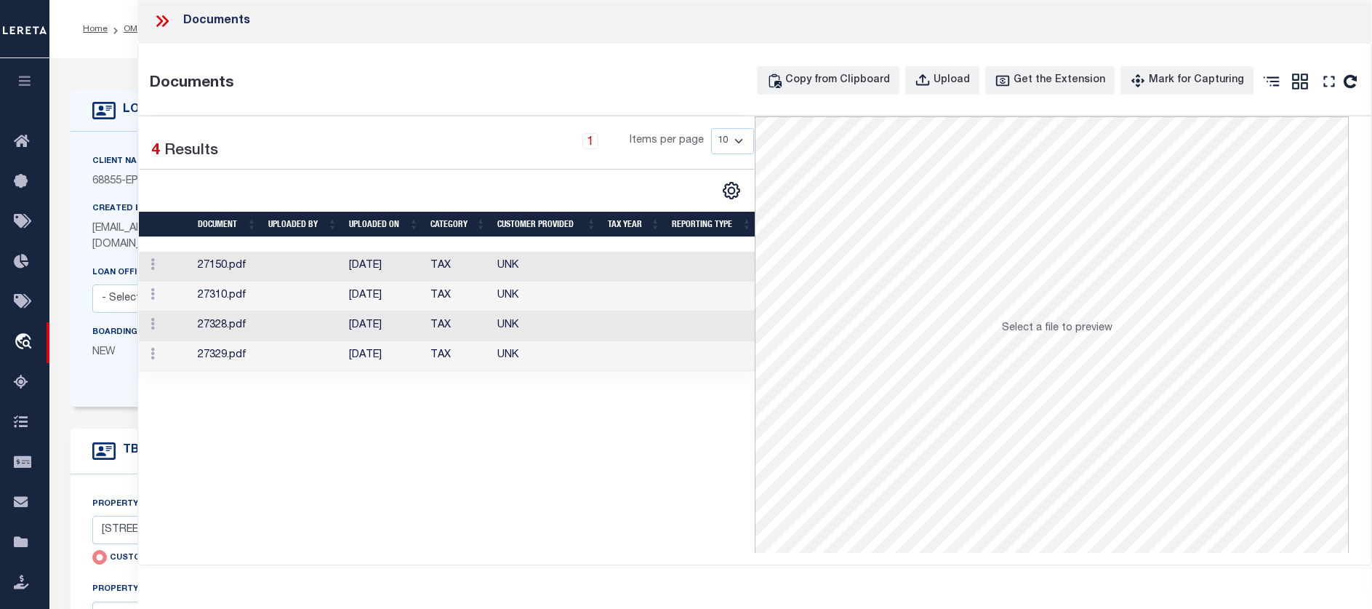
click at [162, 18] on icon at bounding box center [162, 21] width 19 height 19
